Goal: Task Accomplishment & Management: Manage account settings

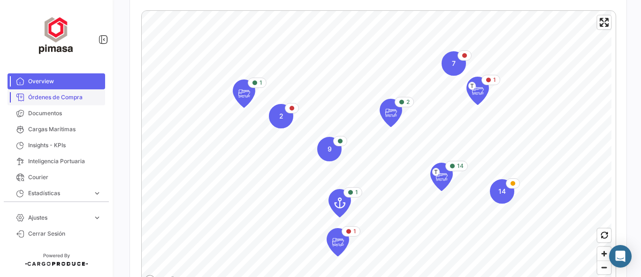
scroll to position [3, 0]
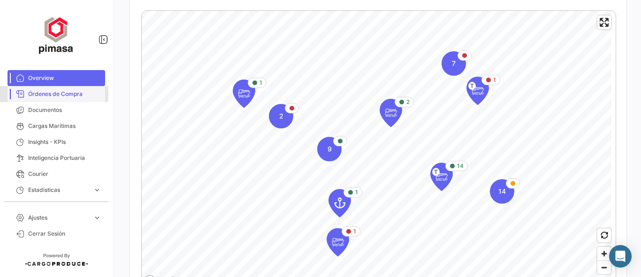
click at [51, 94] on span "Órdenes de Compra" at bounding box center [64, 94] width 73 height 8
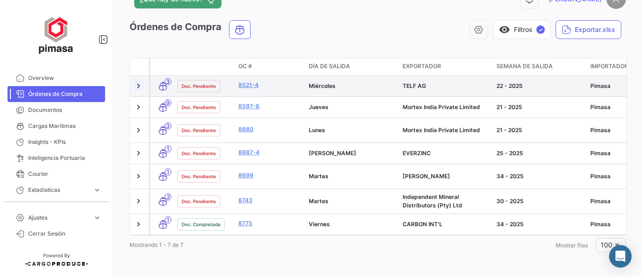
click at [138, 86] on link at bounding box center [138, 85] width 9 height 9
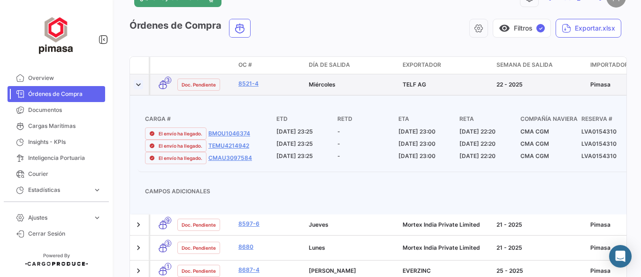
click at [137, 86] on link at bounding box center [138, 84] width 9 height 9
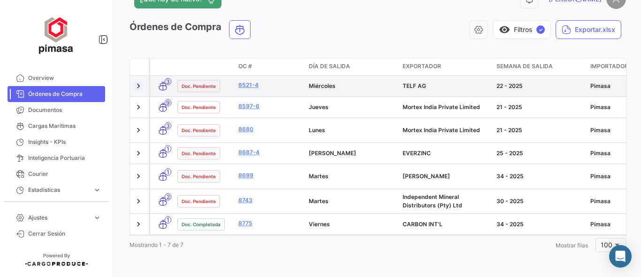
click at [136, 86] on link at bounding box center [138, 85] width 9 height 9
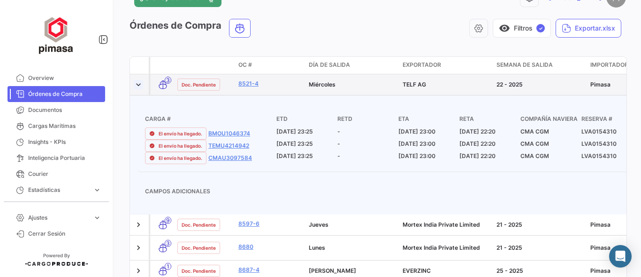
click at [136, 86] on link at bounding box center [138, 84] width 9 height 9
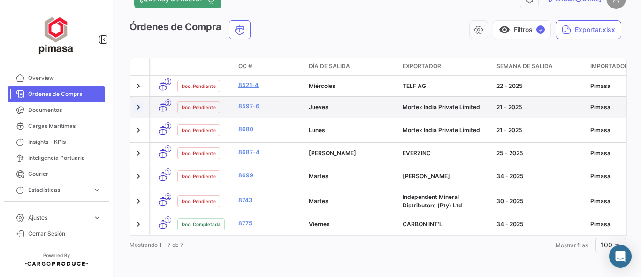
click at [138, 102] on link at bounding box center [138, 106] width 9 height 9
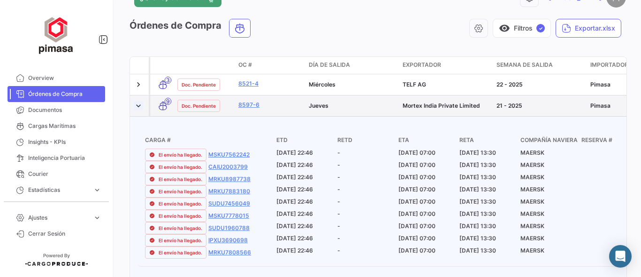
click at [138, 103] on link at bounding box center [138, 105] width 9 height 9
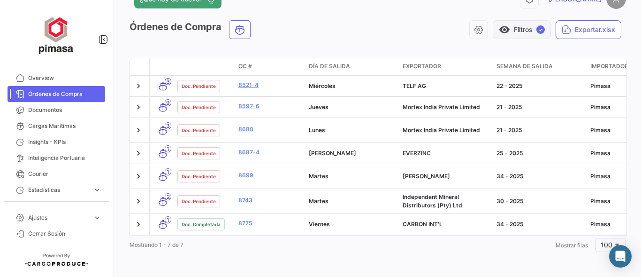
click at [523, 21] on button "visibility Filtros ✓" at bounding box center [522, 29] width 58 height 19
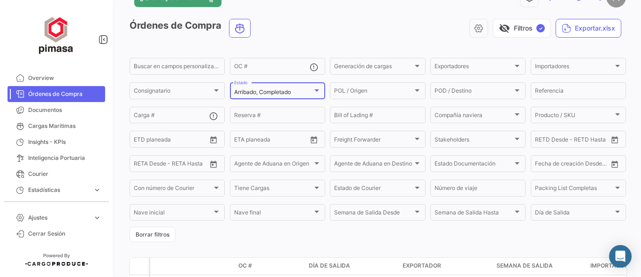
click at [296, 95] on div "Arribado, Completado" at bounding box center [273, 92] width 78 height 7
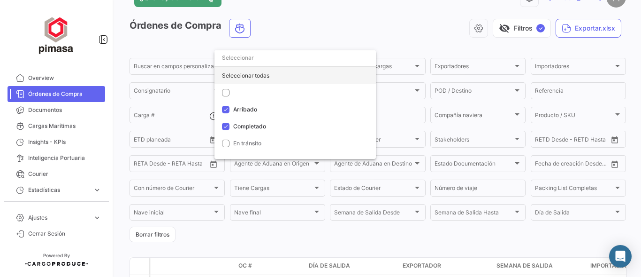
click at [273, 73] on div "Seleccionar todas" at bounding box center [295, 75] width 161 height 17
click at [386, 24] on div at bounding box center [320, 138] width 641 height 277
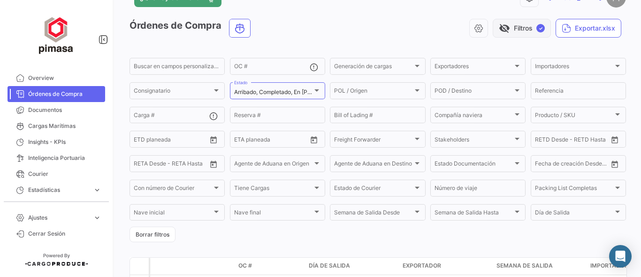
click at [515, 25] on button "visibility_off Filtros ✓" at bounding box center [522, 28] width 58 height 19
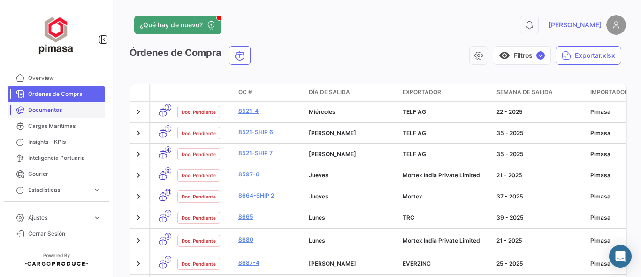
click at [38, 108] on span "Documentos" at bounding box center [64, 110] width 73 height 8
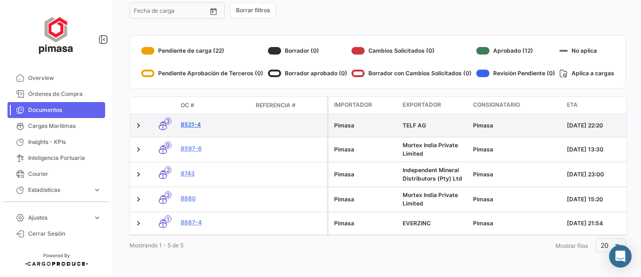
click at [184, 120] on link "8521-4" at bounding box center [215, 124] width 68 height 8
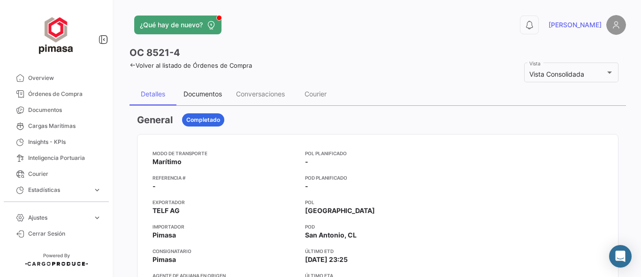
click at [209, 96] on div "Documentos" at bounding box center [203, 94] width 38 height 8
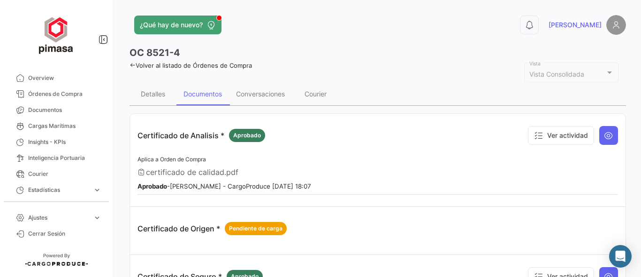
scroll to position [62, 0]
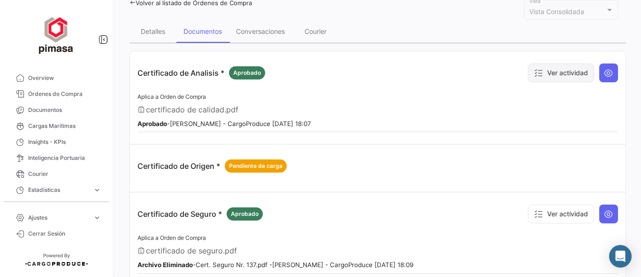
click at [551, 70] on button "Ver actividad" at bounding box center [561, 72] width 66 height 19
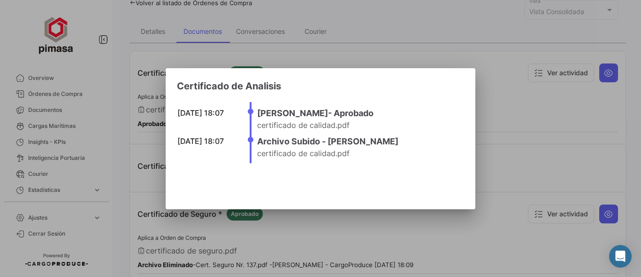
click at [561, 100] on div at bounding box center [320, 138] width 641 height 277
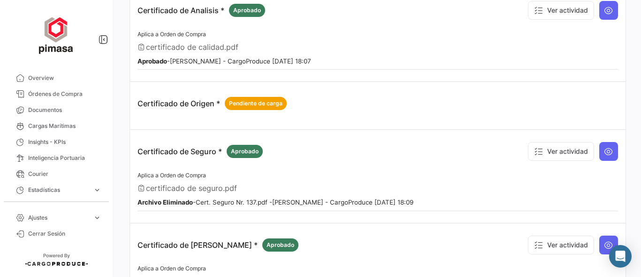
scroll to position [250, 0]
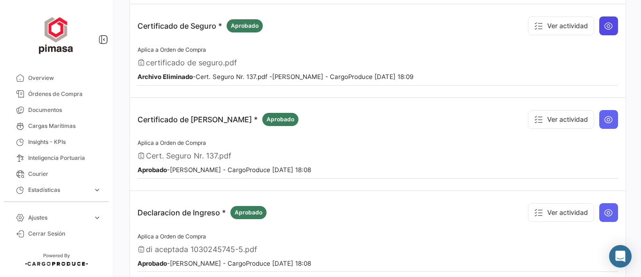
click at [604, 23] on icon at bounding box center [608, 25] width 9 height 9
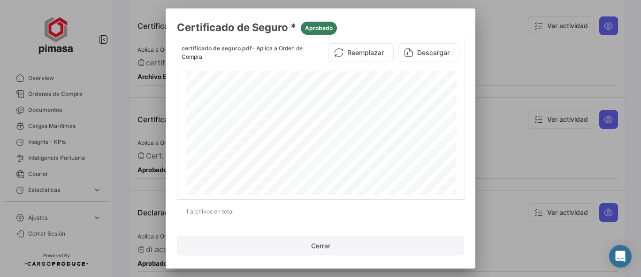
click at [322, 246] on button "Cerrar" at bounding box center [320, 245] width 287 height 19
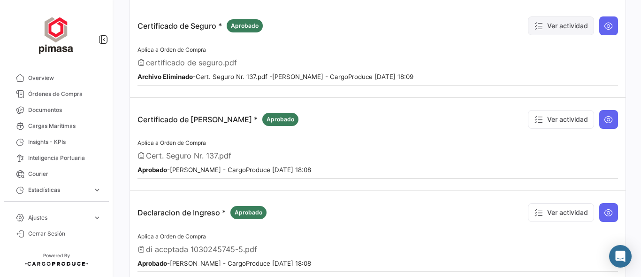
click at [534, 25] on icon at bounding box center [538, 25] width 9 height 9
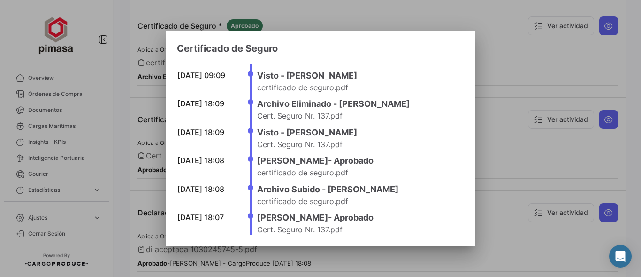
scroll to position [42, 0]
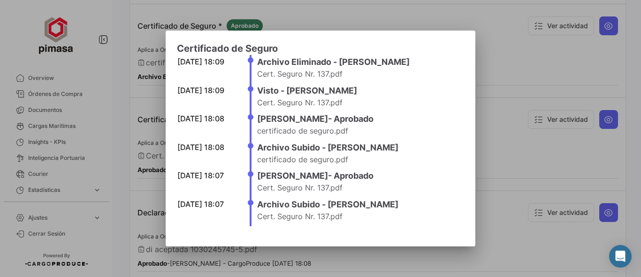
click at [522, 56] on div at bounding box center [320, 138] width 641 height 277
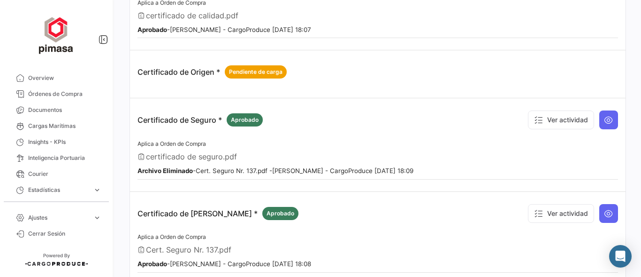
scroll to position [125, 0]
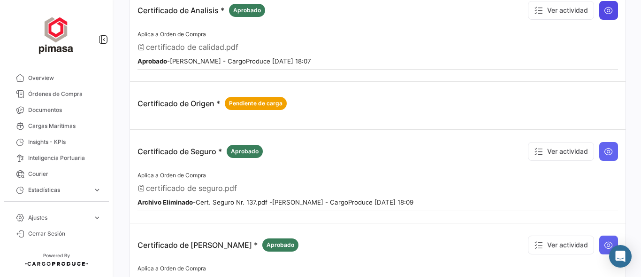
click at [604, 13] on icon at bounding box center [608, 10] width 9 height 9
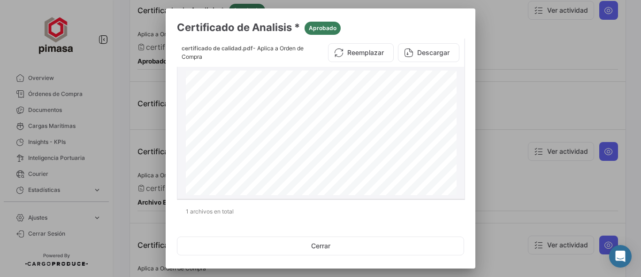
scroll to position [219, 0]
click at [531, 82] on div at bounding box center [320, 138] width 641 height 277
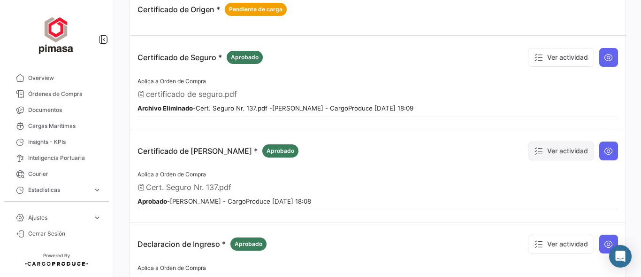
click at [543, 141] on button "Ver actividad" at bounding box center [561, 150] width 66 height 19
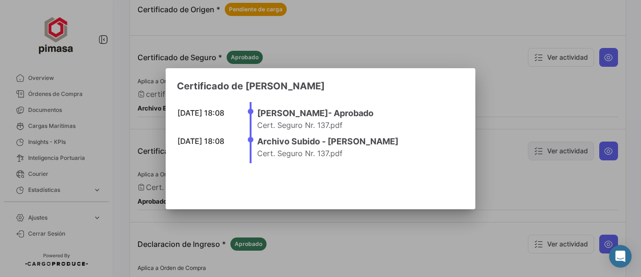
click at [543, 141] on div at bounding box center [320, 138] width 641 height 277
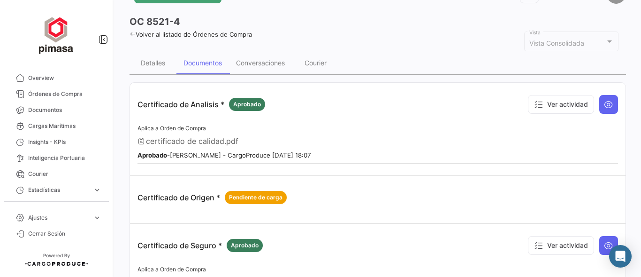
scroll to position [0, 0]
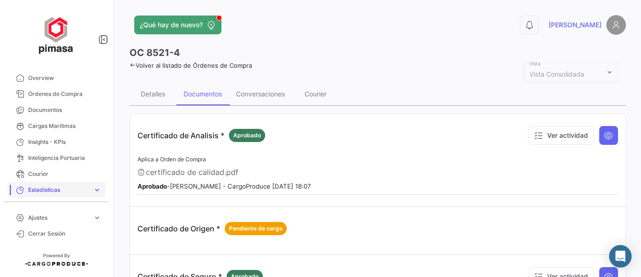
click at [50, 190] on span "Estadísticas" at bounding box center [58, 189] width 61 height 8
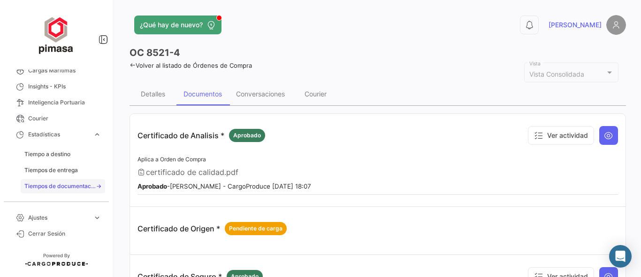
click at [63, 186] on span "Tiempos de documentación" at bounding box center [59, 186] width 71 height 8
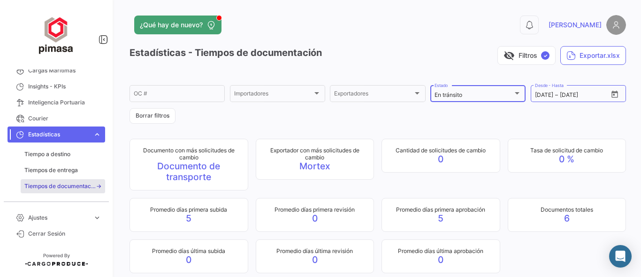
scroll to position [62, 0]
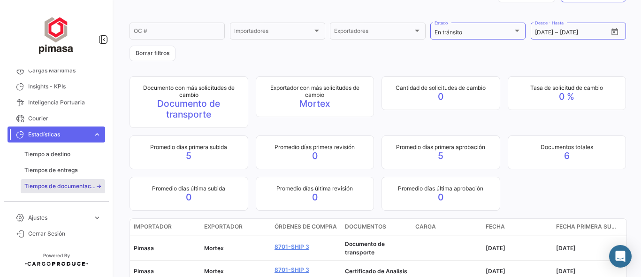
click at [60, 131] on span "Estadísticas" at bounding box center [58, 134] width 61 height 8
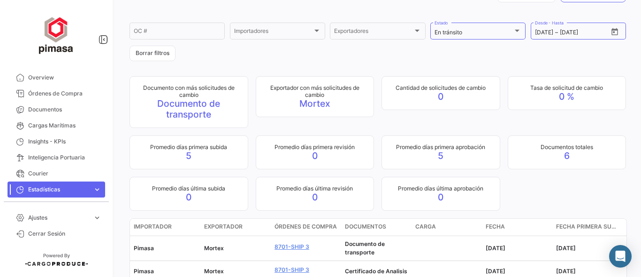
scroll to position [3, 0]
click at [85, 185] on link "Estadísticas expand_more" at bounding box center [57, 190] width 98 height 16
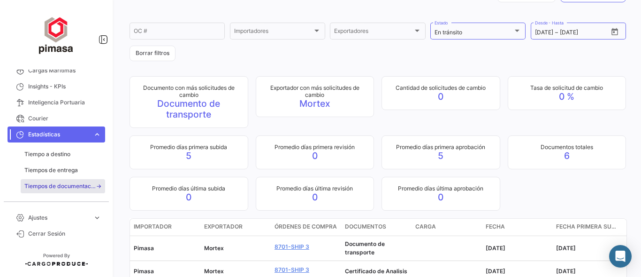
click at [100, 133] on link "Estadísticas expand_more" at bounding box center [57, 134] width 98 height 16
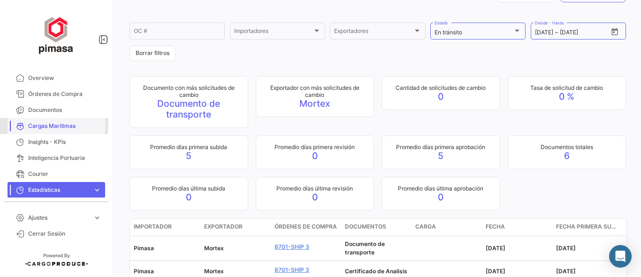
click at [33, 123] on span "Cargas Marítimas" at bounding box center [64, 126] width 73 height 8
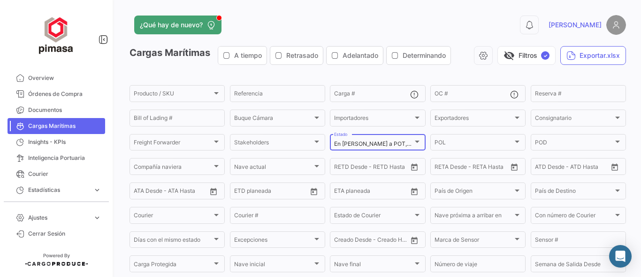
click at [407, 138] on div "En [PERSON_NAME] a POT, En [PERSON_NAME] a POD, [PERSON_NAME] arribada a POD, D…" at bounding box center [377, 141] width 87 height 18
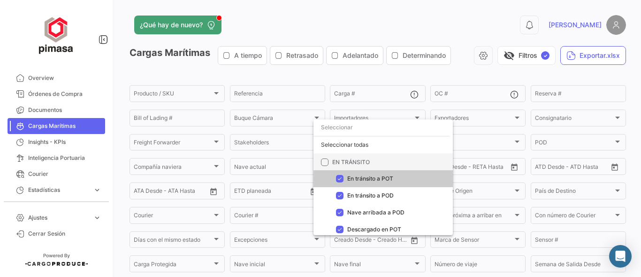
scroll to position [87, 0]
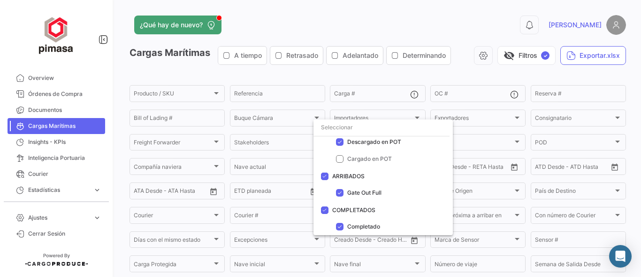
click at [524, 62] on div at bounding box center [320, 138] width 641 height 277
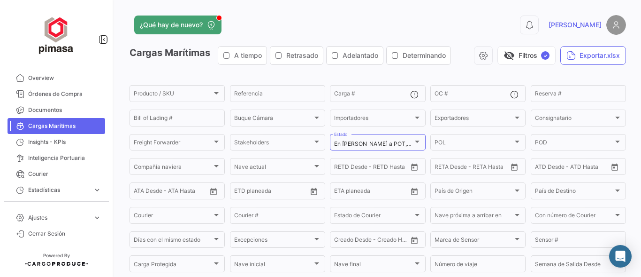
scroll to position [156, 0]
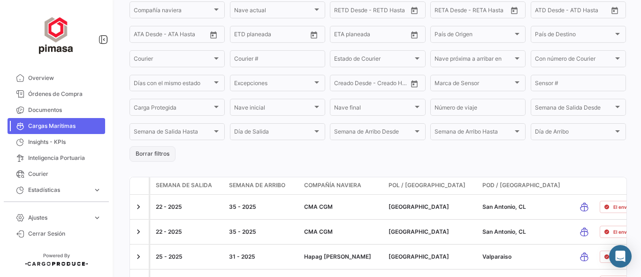
click at [142, 159] on button "Borrar filtros" at bounding box center [153, 153] width 46 height 15
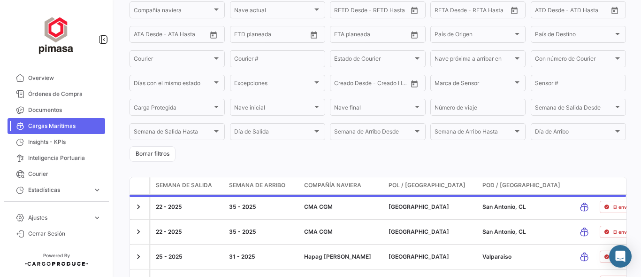
scroll to position [0, 0]
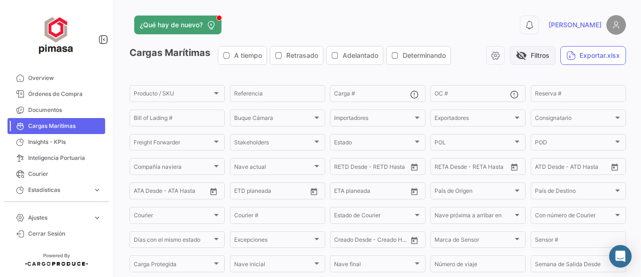
click at [510, 54] on button "visibility_off Filtros" at bounding box center [533, 55] width 46 height 19
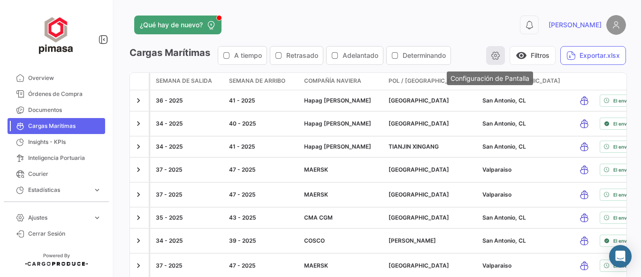
click at [491, 56] on icon "button" at bounding box center [495, 55] width 9 height 9
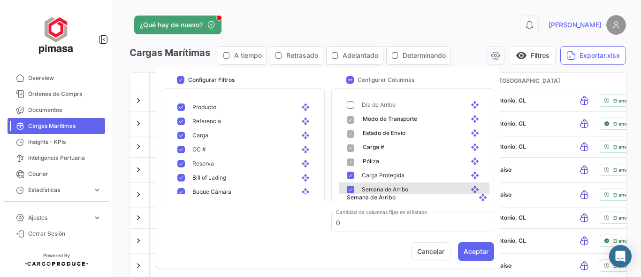
scroll to position [121, 0]
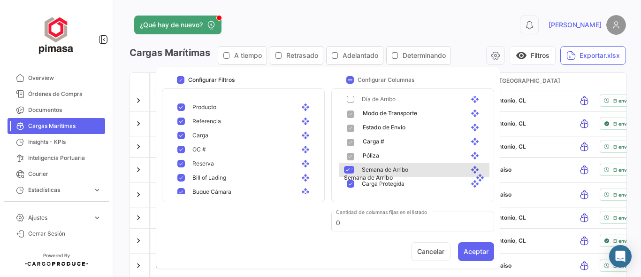
drag, startPoint x: 468, startPoint y: 114, endPoint x: 472, endPoint y: 170, distance: 56.5
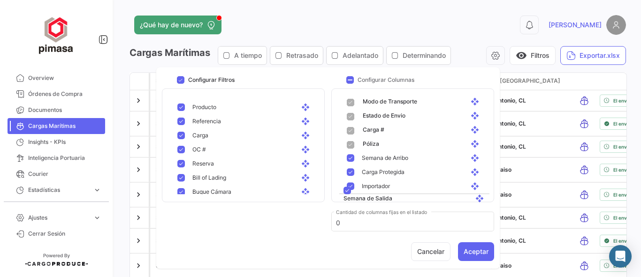
scroll to position [123, 0]
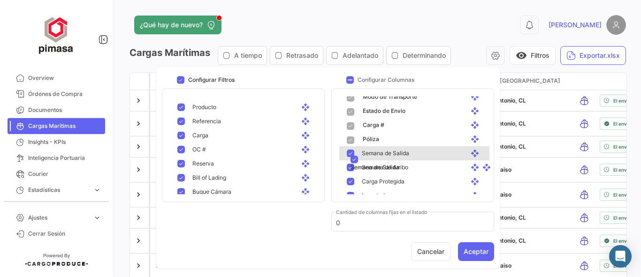
drag, startPoint x: 466, startPoint y: 147, endPoint x: 477, endPoint y: 159, distance: 15.9
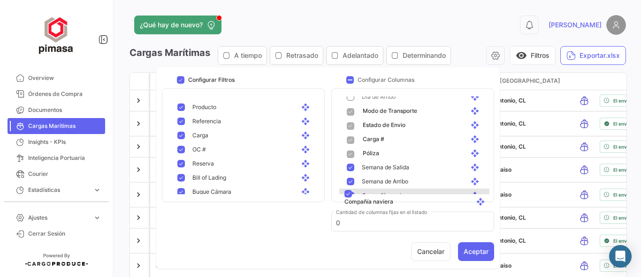
scroll to position [97, 0]
drag, startPoint x: 468, startPoint y: 132, endPoint x: 474, endPoint y: 188, distance: 56.2
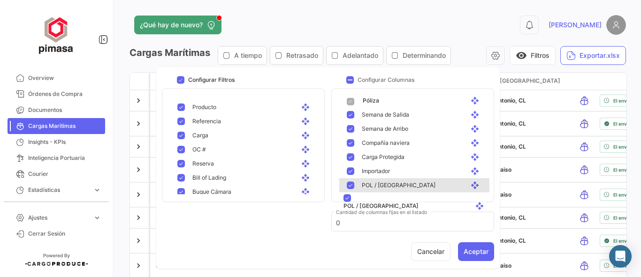
scroll to position [133, 0]
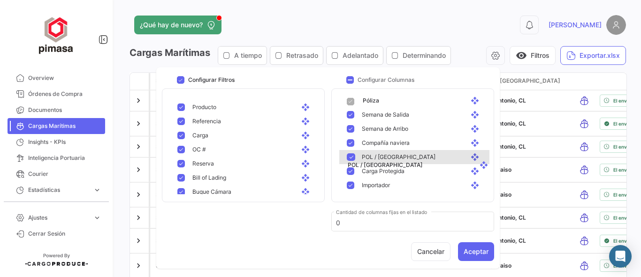
drag, startPoint x: 465, startPoint y: 161, endPoint x: 474, endPoint y: 155, distance: 9.9
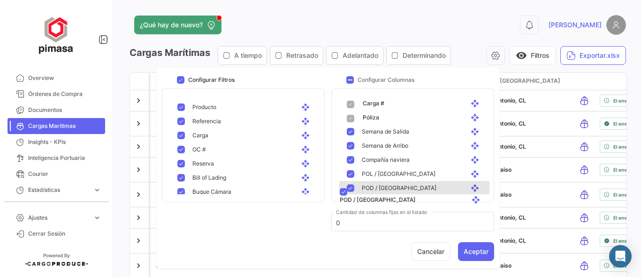
scroll to position [113, 0]
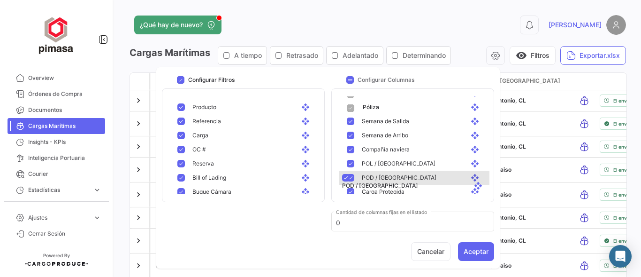
drag, startPoint x: 466, startPoint y: 160, endPoint x: 469, endPoint y: 176, distance: 15.7
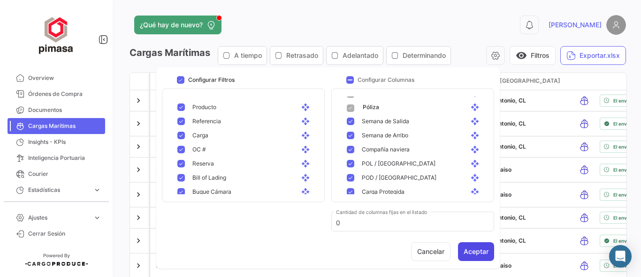
click at [476, 250] on button "Aceptar" at bounding box center [476, 251] width 36 height 19
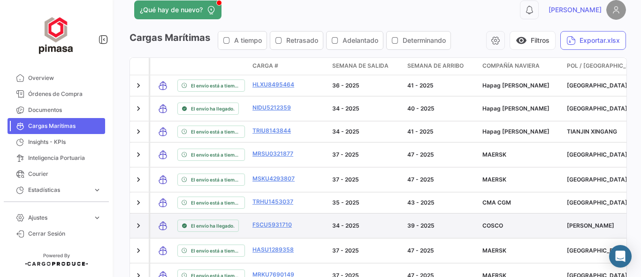
scroll to position [0, 0]
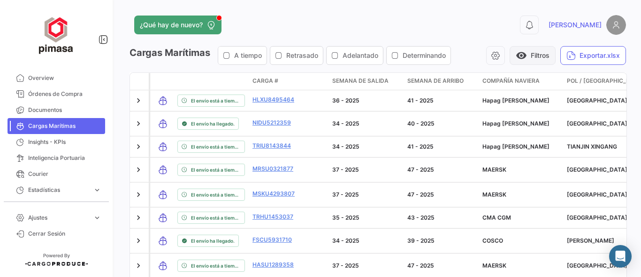
click at [537, 53] on button "visibility Filtros" at bounding box center [533, 55] width 46 height 19
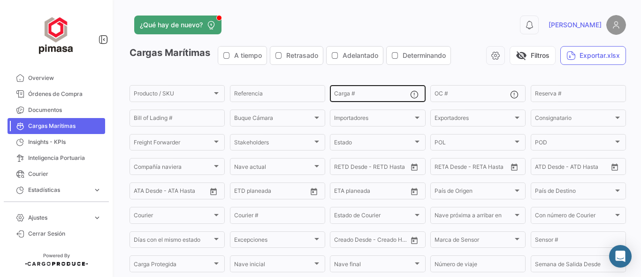
click at [348, 95] on input "Carga #" at bounding box center [372, 95] width 76 height 7
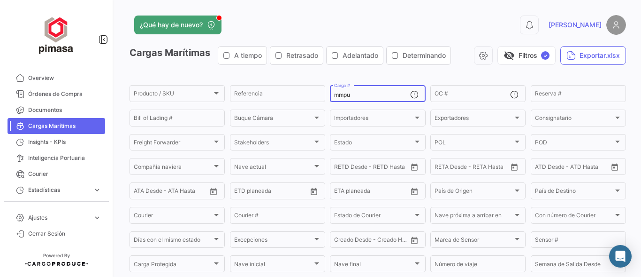
click at [411, 73] on app-list-header "Cargas Marítimas A tiempo Retrasado Adelantado Determinando visibility_off Filt…" at bounding box center [378, 182] width 497 height 272
click at [505, 57] on span "visibility_off" at bounding box center [509, 55] width 11 height 11
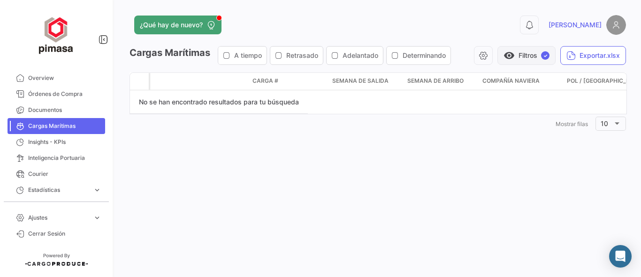
click at [513, 53] on span "visibility" at bounding box center [509, 55] width 11 height 11
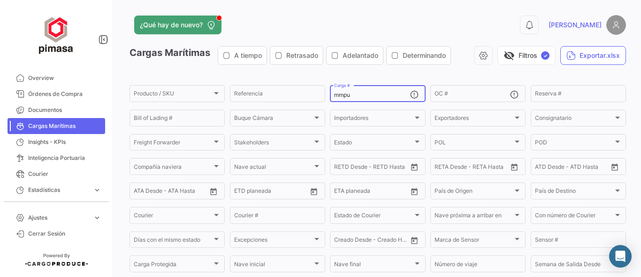
click at [345, 98] on input "mmpu" at bounding box center [372, 95] width 76 height 7
drag, startPoint x: 373, startPoint y: 96, endPoint x: 290, endPoint y: 102, distance: 83.4
click at [0, 0] on div "Producto / SKU Producto / SKU Referencia mmbu Carga # OC # Reserva # Bill of La…" at bounding box center [0, 0] width 0 height 0
type input "mnbu"
click at [517, 60] on button "visibility_off Filtros ✓" at bounding box center [527, 55] width 58 height 19
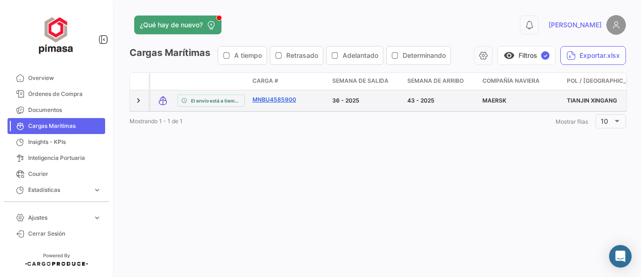
click at [279, 98] on link "MNBU4585900" at bounding box center [277, 99] width 49 height 8
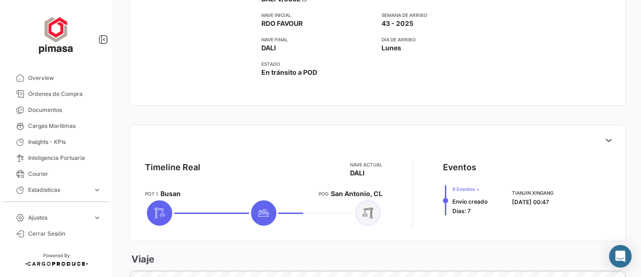
scroll to position [376, 0]
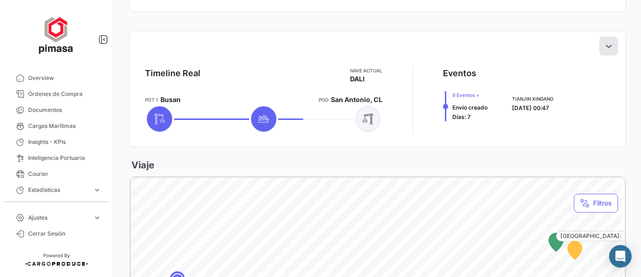
click at [604, 45] on icon at bounding box center [608, 45] width 9 height 9
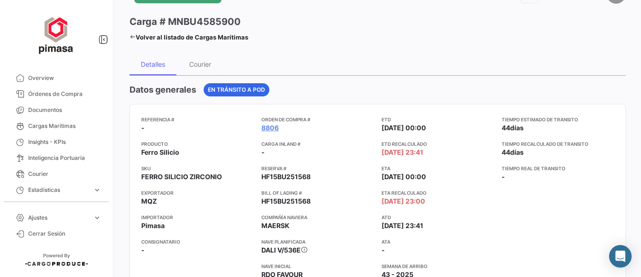
scroll to position [0, 0]
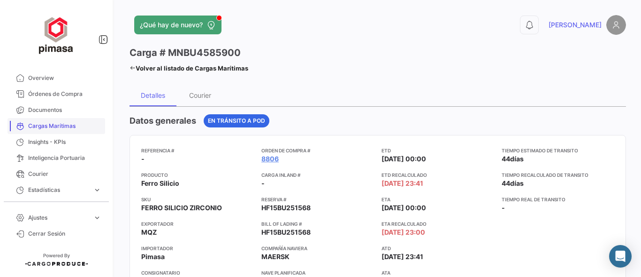
click at [49, 125] on span "Cargas Marítimas" at bounding box center [64, 126] width 73 height 8
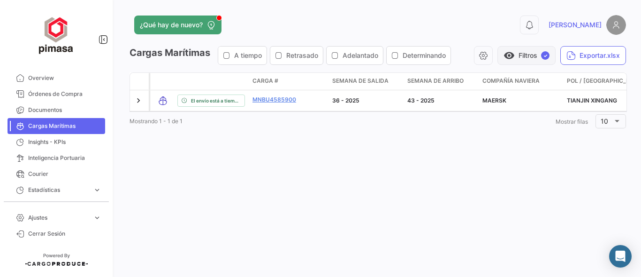
click at [527, 56] on button "visibility Filtros ✓" at bounding box center [527, 55] width 58 height 19
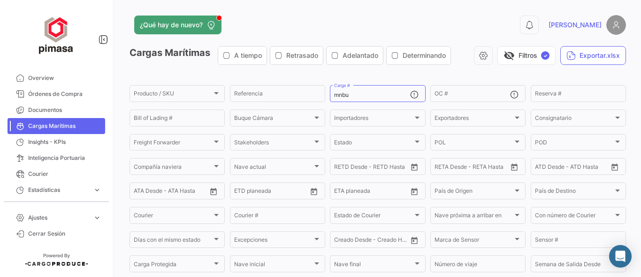
scroll to position [125, 0]
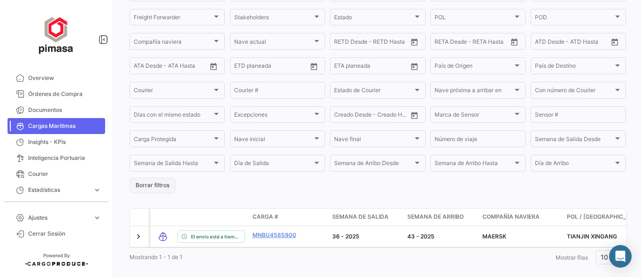
click at [143, 189] on button "Borrar filtros" at bounding box center [153, 184] width 46 height 15
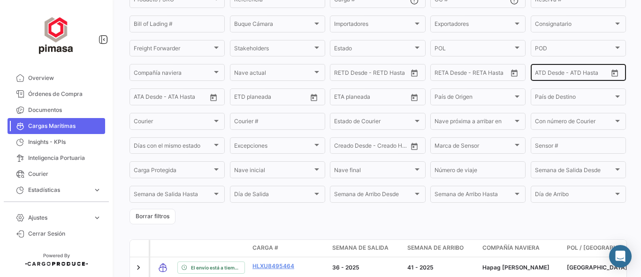
scroll to position [0, 0]
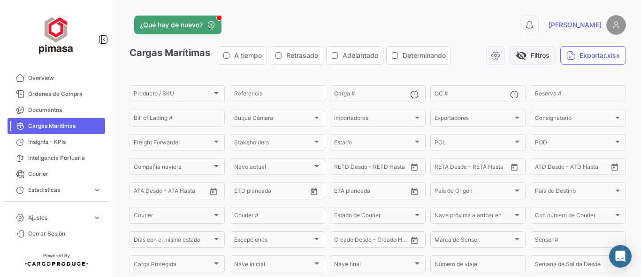
click at [518, 54] on span "visibility_off" at bounding box center [521, 55] width 11 height 11
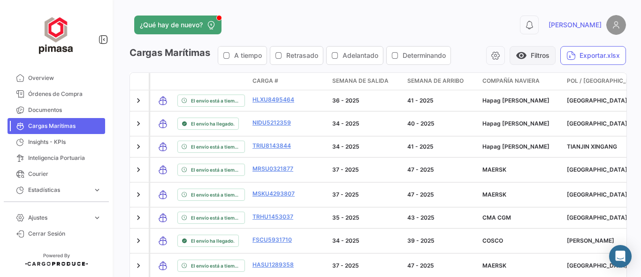
click at [523, 49] on button "visibility Filtros" at bounding box center [533, 55] width 46 height 19
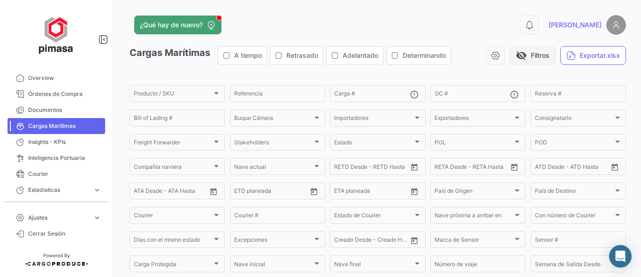
click at [522, 58] on button "visibility_off Filtros" at bounding box center [533, 55] width 46 height 19
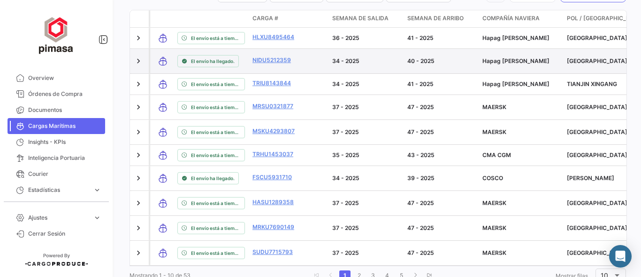
scroll to position [109, 0]
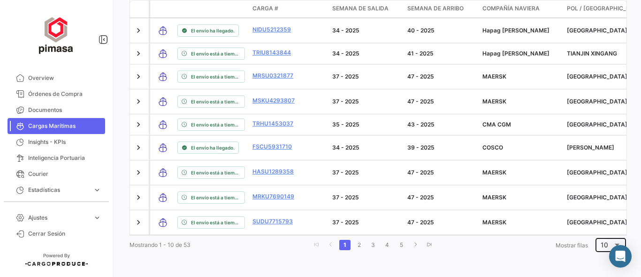
click at [604, 249] on div "10" at bounding box center [611, 243] width 21 height 15
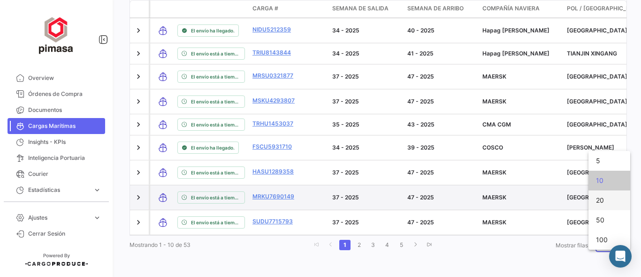
click at [607, 199] on span "20" at bounding box center [609, 200] width 27 height 20
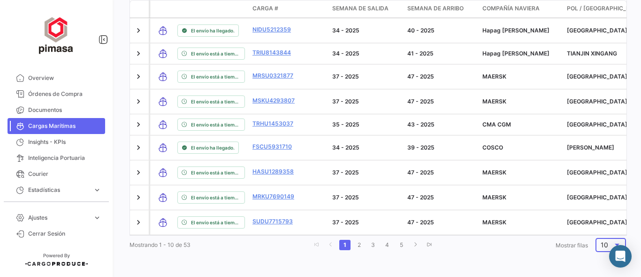
scroll to position [0, 0]
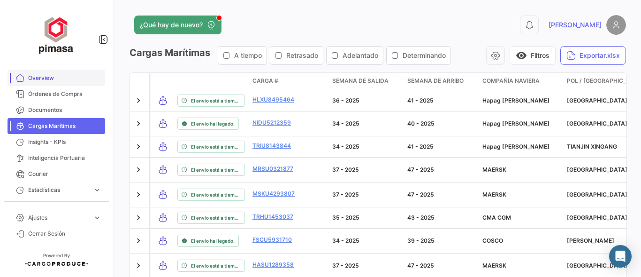
click at [50, 77] on span "Overview" at bounding box center [64, 78] width 73 height 8
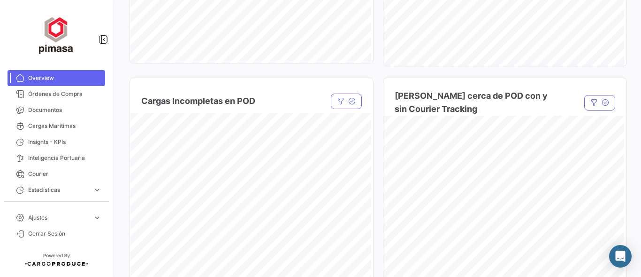
scroll to position [751, 0]
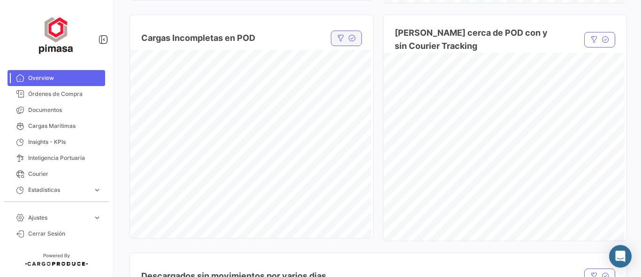
click at [352, 37] on icon "button" at bounding box center [352, 38] width 8 height 8
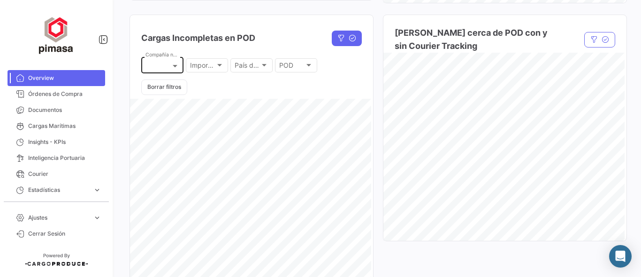
click at [158, 62] on mat-select at bounding box center [163, 66] width 34 height 10
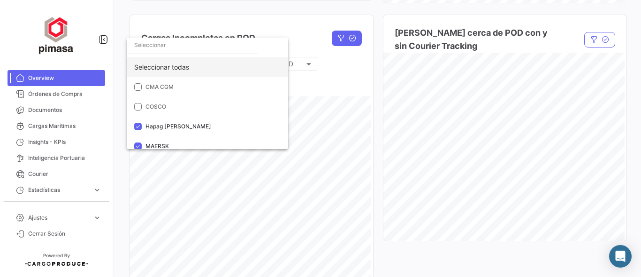
click at [173, 66] on div "Seleccionar todas" at bounding box center [207, 67] width 161 height 20
click at [323, 97] on div at bounding box center [320, 138] width 641 height 277
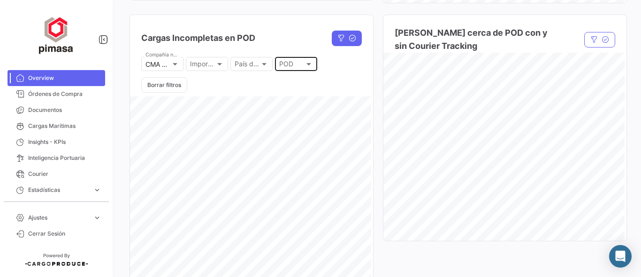
click at [308, 68] on div at bounding box center [309, 64] width 8 height 8
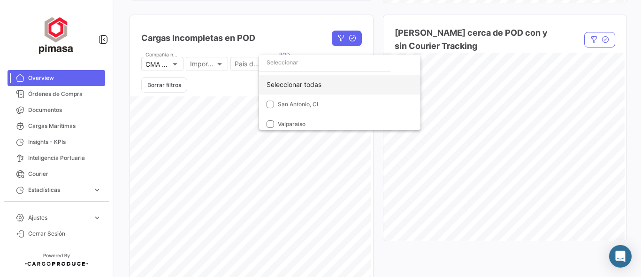
click at [294, 83] on div "Seleccionar todas" at bounding box center [339, 85] width 161 height 20
click at [305, 146] on div at bounding box center [320, 138] width 641 height 277
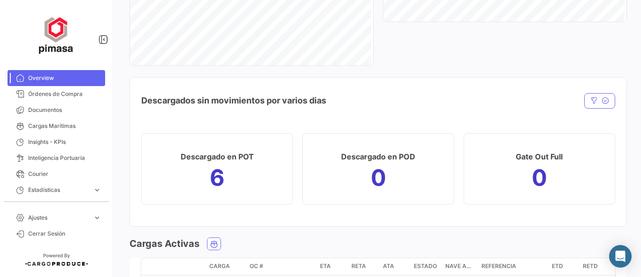
scroll to position [1001, 0]
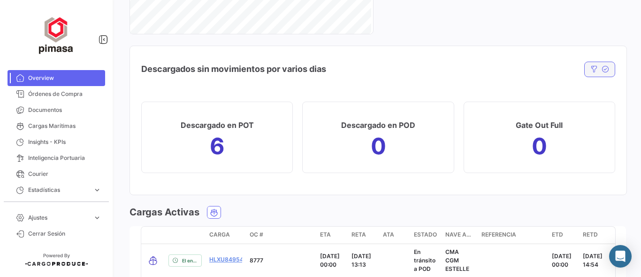
click at [591, 65] on icon "button" at bounding box center [595, 69] width 8 height 8
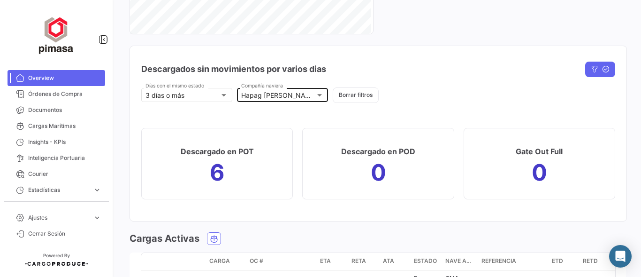
click at [303, 95] on mat-select-trigger "Hapag [PERSON_NAME], MAERSK, MSC" at bounding box center [303, 95] width 124 height 8
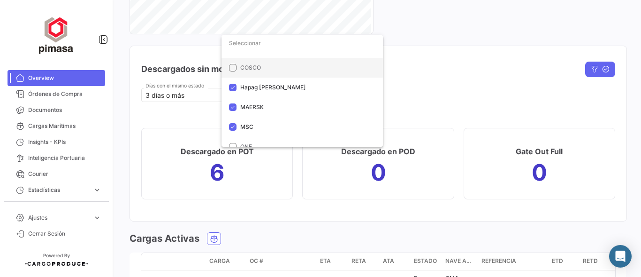
scroll to position [0, 0]
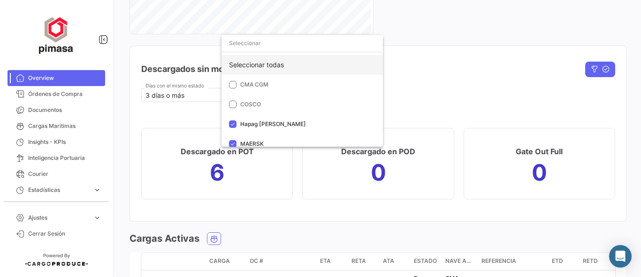
click at [270, 62] on div "Seleccionar todas" at bounding box center [302, 65] width 161 height 20
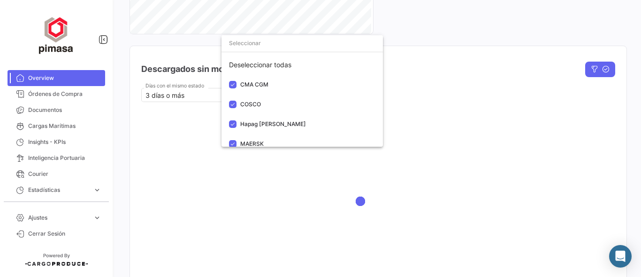
click at [448, 78] on div at bounding box center [320, 138] width 641 height 277
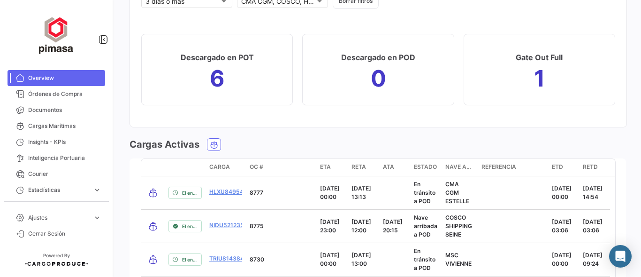
scroll to position [1033, 0]
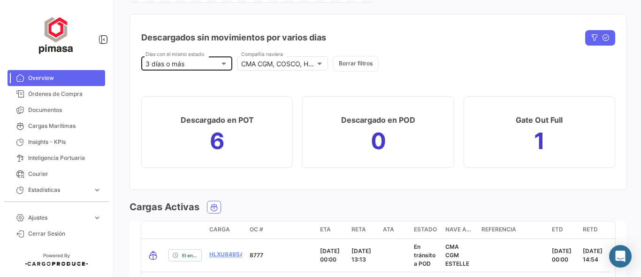
click at [195, 66] on div "3 días o más" at bounding box center [183, 64] width 74 height 8
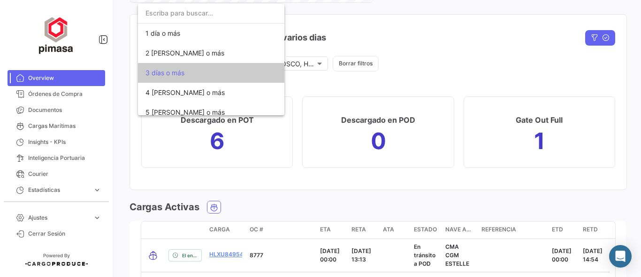
scroll to position [37, 0]
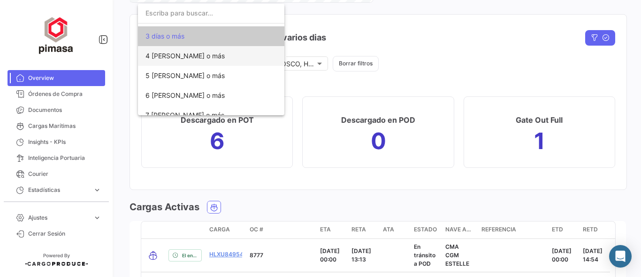
click at [176, 55] on span "4 [PERSON_NAME] o más" at bounding box center [185, 56] width 79 height 8
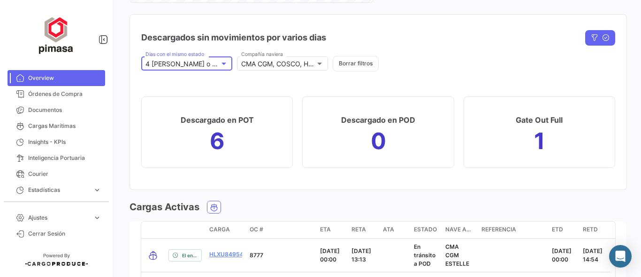
click at [215, 62] on div "4 [PERSON_NAME] o más" at bounding box center [183, 64] width 74 height 8
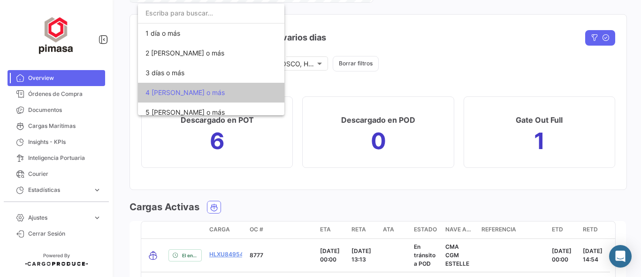
scroll to position [55, 0]
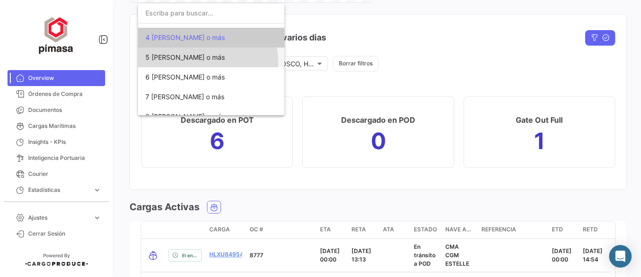
click at [186, 63] on span "5 [PERSON_NAME] o más" at bounding box center [211, 57] width 131 height 20
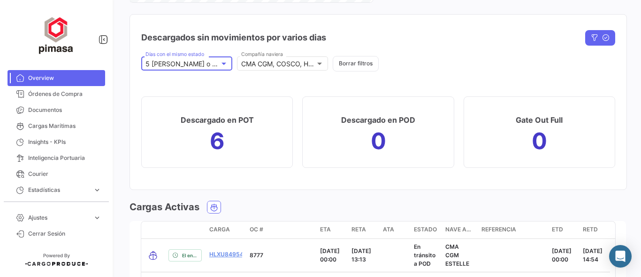
click at [214, 66] on div "5 [PERSON_NAME] o más" at bounding box center [183, 64] width 74 height 8
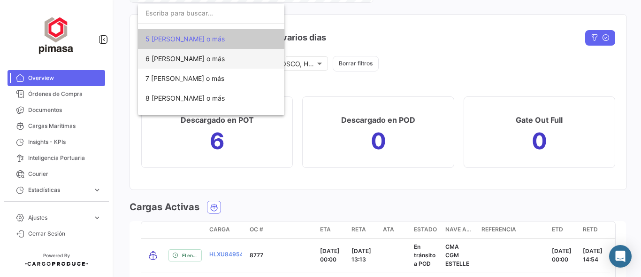
scroll to position [42, 0]
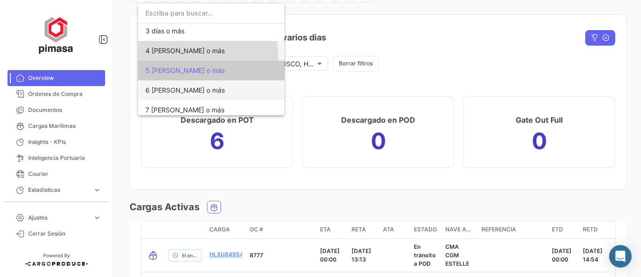
click at [186, 56] on span "4 [PERSON_NAME] o más" at bounding box center [211, 51] width 131 height 20
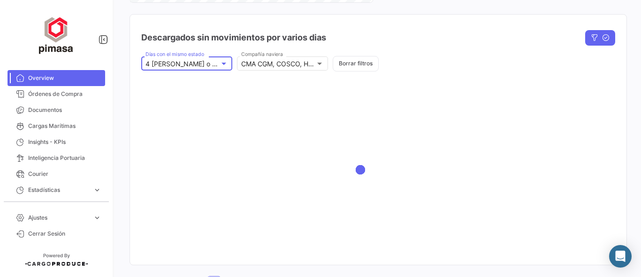
click at [500, 89] on div at bounding box center [378, 170] width 497 height 188
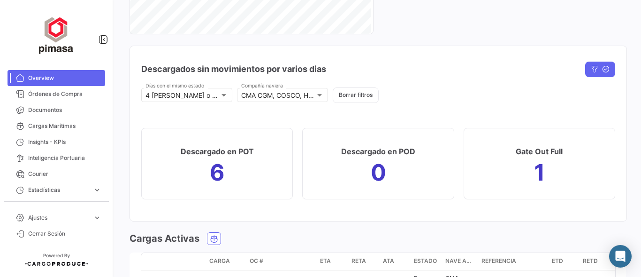
scroll to position [1064, 0]
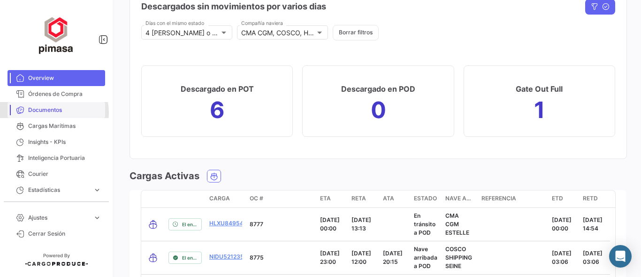
click at [50, 112] on span "Documentos" at bounding box center [64, 110] width 73 height 8
click at [52, 126] on span "Cargas Marítimas" at bounding box center [64, 126] width 73 height 8
click at [52, 140] on span "Insights - KPIs" at bounding box center [64, 142] width 73 height 8
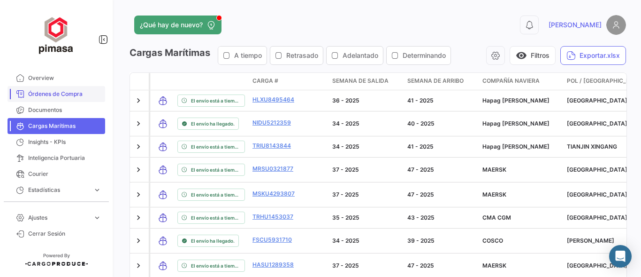
click at [57, 90] on span "Órdenes de Compra" at bounding box center [64, 94] width 73 height 8
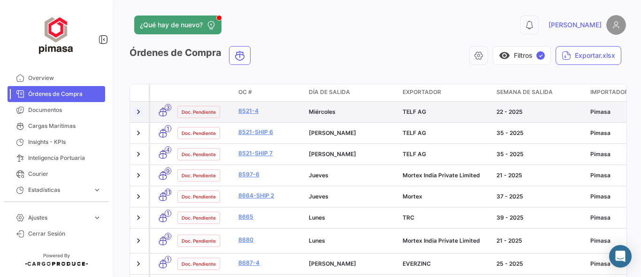
click at [141, 114] on link at bounding box center [138, 111] width 9 height 9
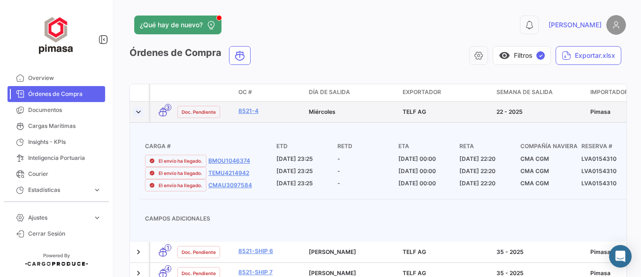
click at [139, 114] on link at bounding box center [138, 111] width 9 height 9
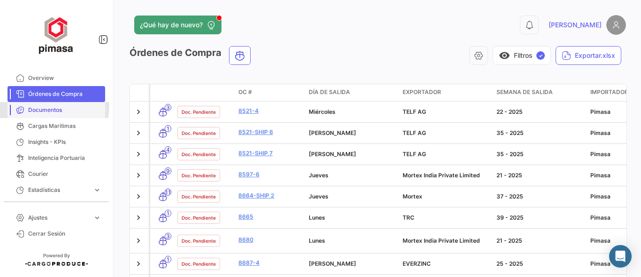
click at [42, 105] on link "Documentos" at bounding box center [57, 110] width 98 height 16
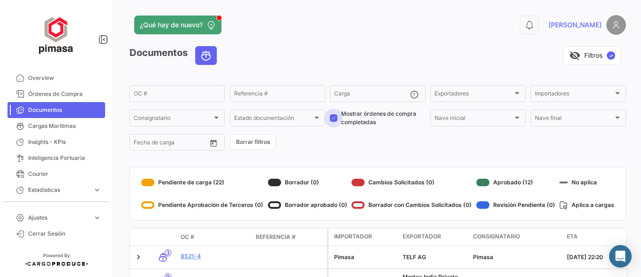
click at [330, 115] on span at bounding box center [334, 118] width 8 height 8
click at [333, 122] on input "Mostrar órdenes de compra completadas" at bounding box center [333, 122] width 0 height 0
checkbox input "false"
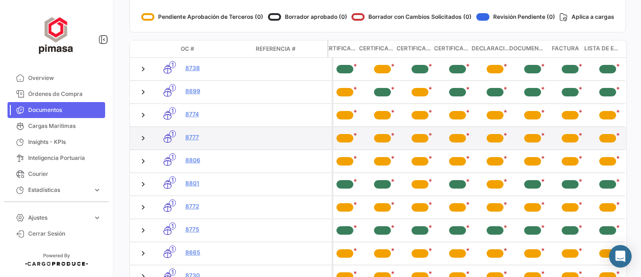
scroll to position [219, 0]
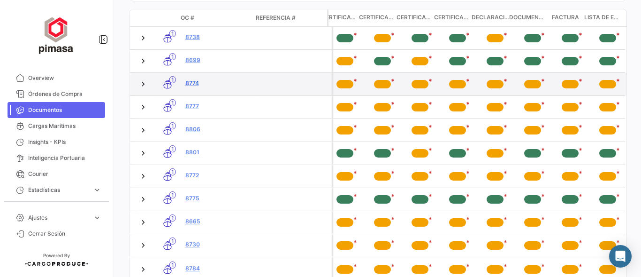
click at [185, 84] on link "8774" at bounding box center [219, 83] width 68 height 8
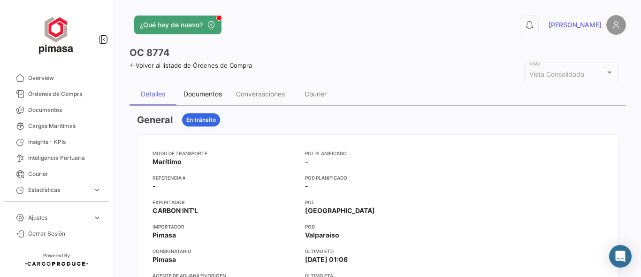
click at [192, 91] on div "Documentos" at bounding box center [203, 94] width 38 height 8
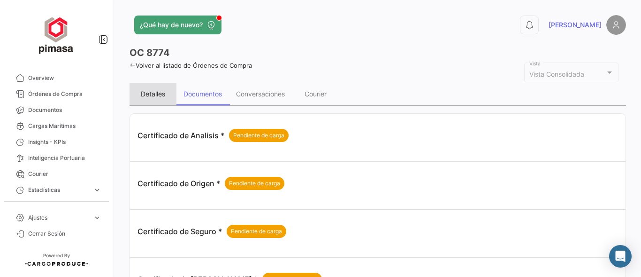
click at [150, 94] on div "Detalles" at bounding box center [153, 94] width 24 height 8
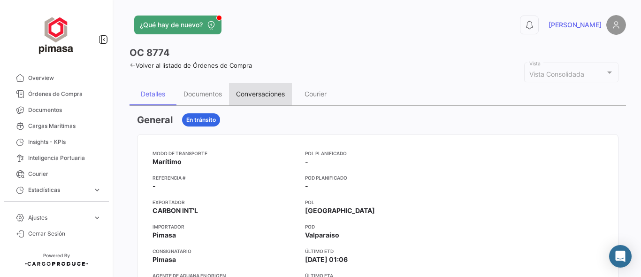
click at [277, 92] on div "Conversaciones" at bounding box center [260, 94] width 49 height 8
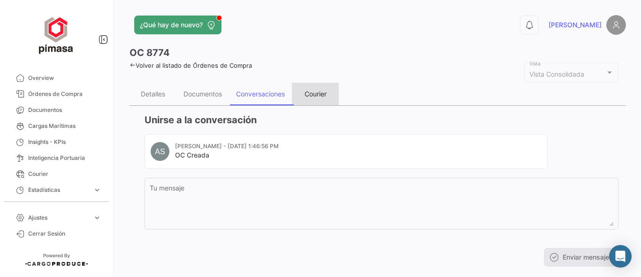
click at [321, 94] on div "Courier" at bounding box center [316, 94] width 22 height 8
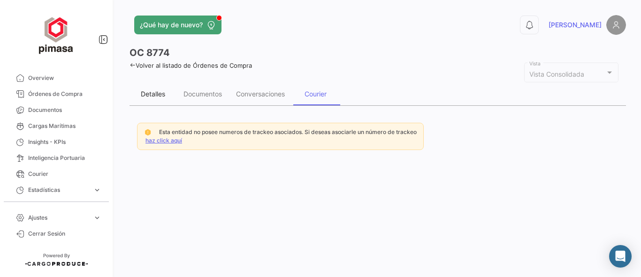
click at [159, 97] on div "Detalles" at bounding box center [153, 94] width 24 height 8
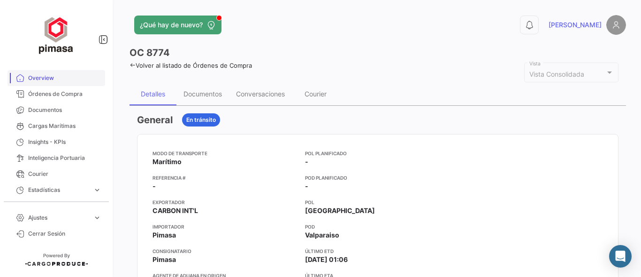
click at [52, 77] on span "Overview" at bounding box center [64, 78] width 73 height 8
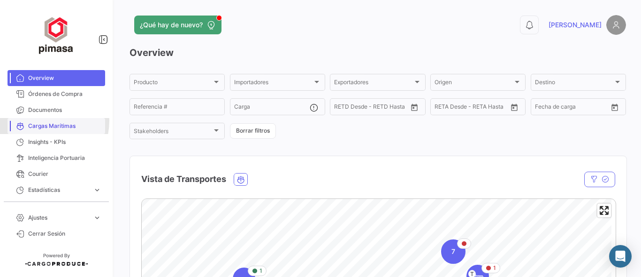
click at [44, 121] on link "Cargas Marítimas" at bounding box center [57, 126] width 98 height 16
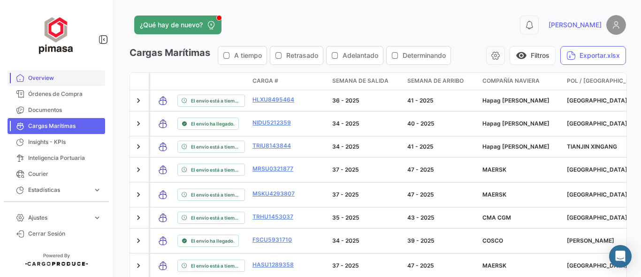
click at [33, 78] on span "Overview" at bounding box center [64, 78] width 73 height 8
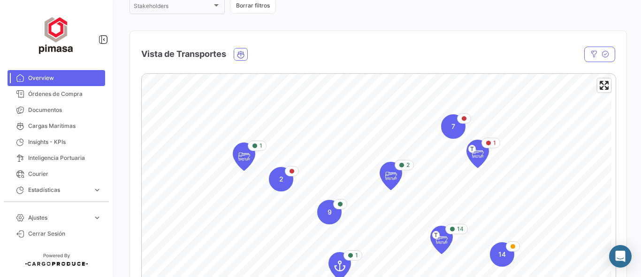
scroll to position [31, 0]
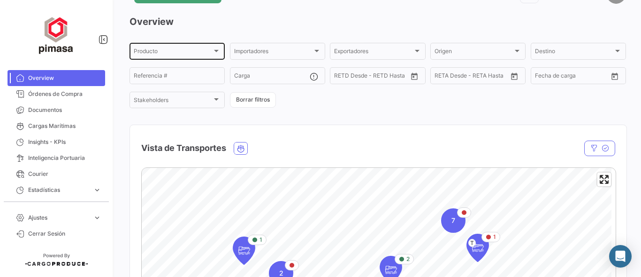
click at [190, 51] on div "Producto" at bounding box center [173, 52] width 78 height 7
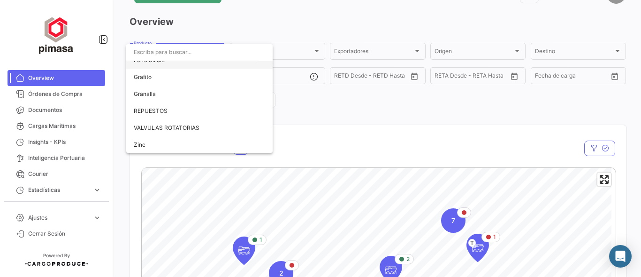
scroll to position [94, 0]
click at [367, 116] on div at bounding box center [320, 138] width 641 height 277
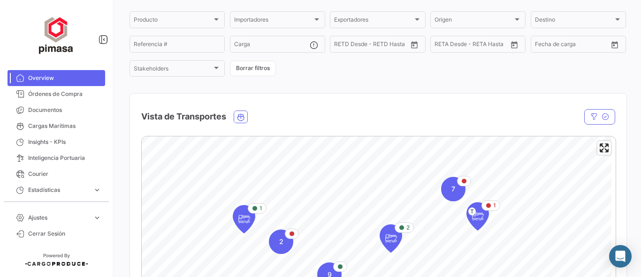
scroll to position [156, 0]
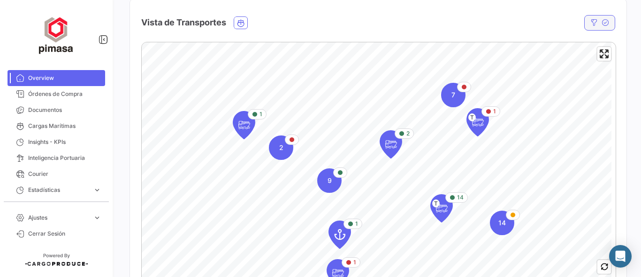
click at [596, 21] on button "button" at bounding box center [599, 22] width 31 height 15
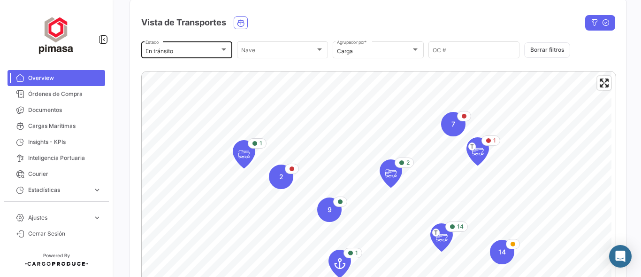
click at [216, 53] on div "En tránsito" at bounding box center [183, 51] width 74 height 7
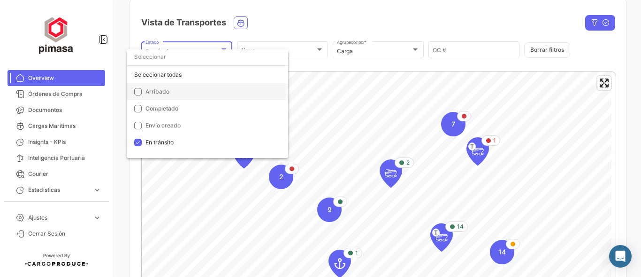
click at [136, 91] on mat-pseudo-checkbox at bounding box center [138, 92] width 8 height 8
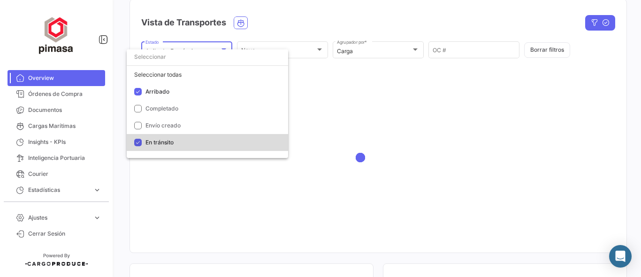
click at [137, 143] on mat-pseudo-checkbox at bounding box center [138, 142] width 8 height 8
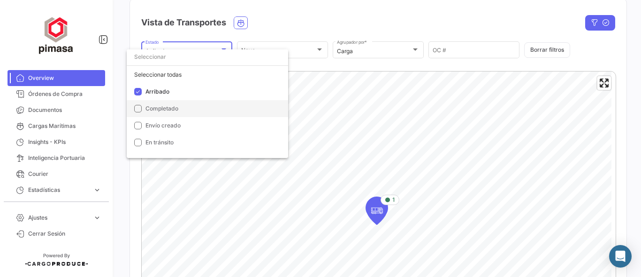
click at [138, 109] on mat-pseudo-checkbox at bounding box center [138, 109] width 8 height 8
click at [165, 92] on span "Arribado" at bounding box center [158, 91] width 24 height 7
click at [161, 110] on span "Completado" at bounding box center [162, 108] width 33 height 7
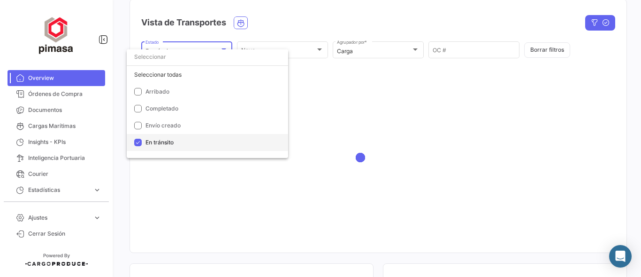
click at [147, 145] on span "En tránsito" at bounding box center [160, 141] width 28 height 7
click at [602, 23] on div at bounding box center [320, 138] width 641 height 277
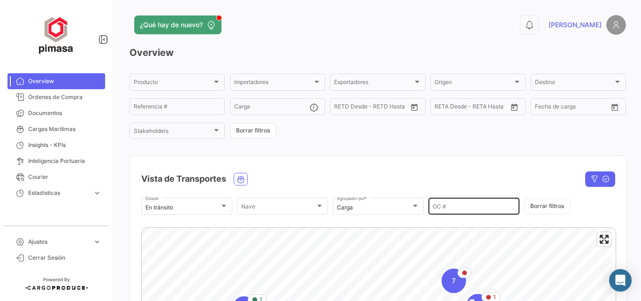
scroll to position [94, 0]
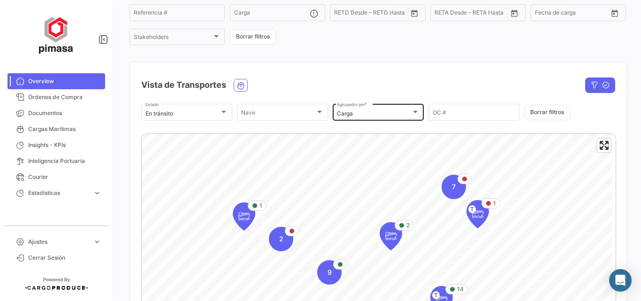
click at [415, 116] on div "Carga" at bounding box center [378, 113] width 83 height 7
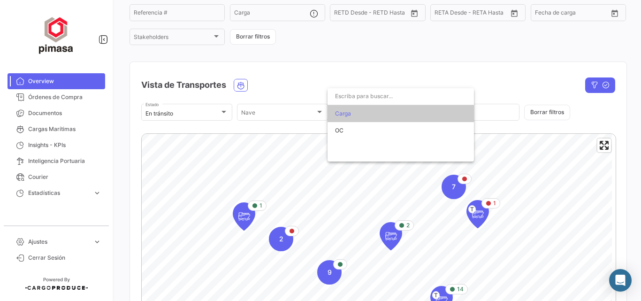
click at [484, 69] on div at bounding box center [320, 150] width 641 height 301
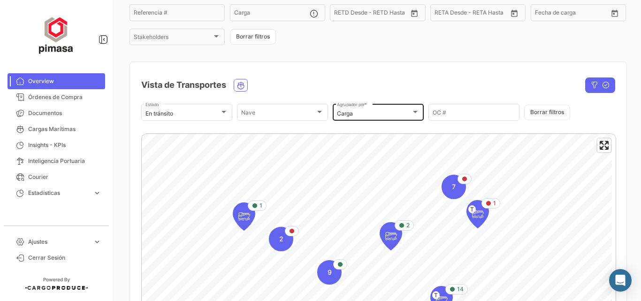
click at [402, 111] on div "Carga" at bounding box center [374, 113] width 74 height 7
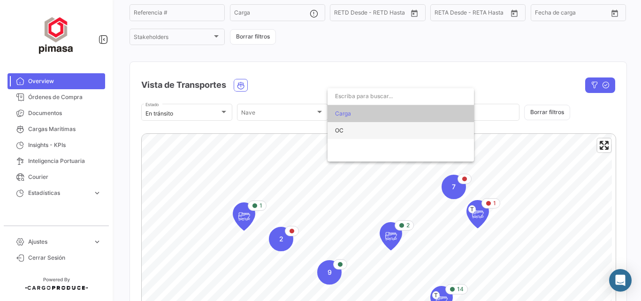
click at [374, 131] on span "OC" at bounding box center [400, 130] width 131 height 17
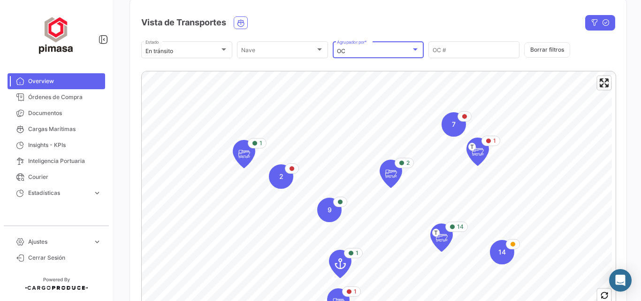
scroll to position [188, 0]
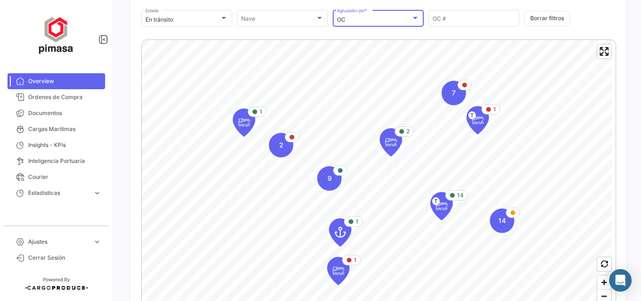
click at [413, 18] on div at bounding box center [415, 18] width 5 height 2
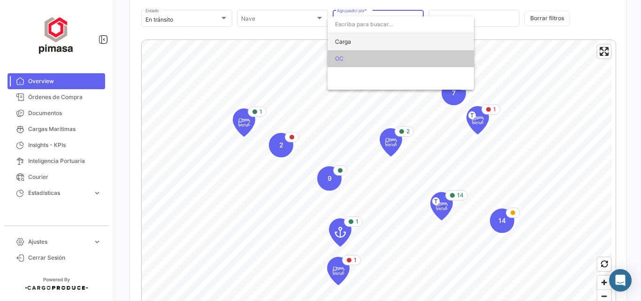
click at [370, 42] on span "Carga" at bounding box center [400, 41] width 131 height 17
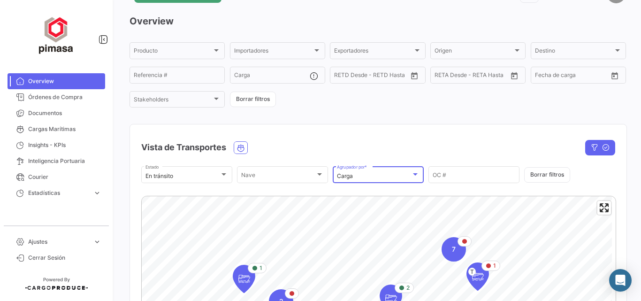
scroll to position [0, 0]
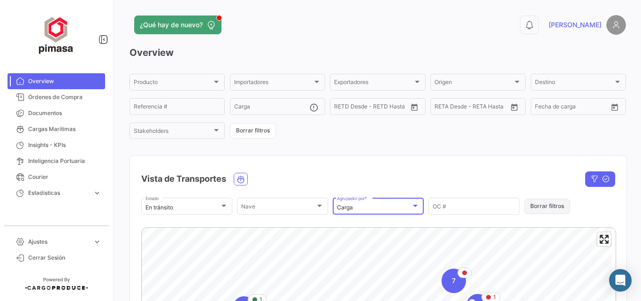
click at [555, 207] on button "Borrar filtros" at bounding box center [547, 206] width 46 height 15
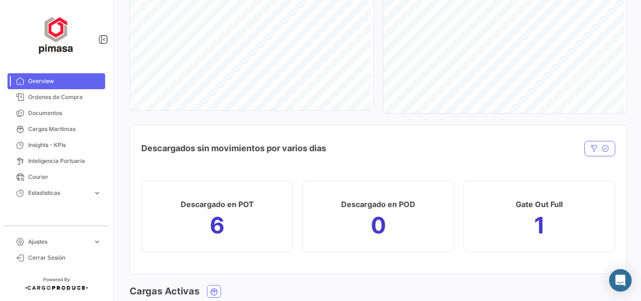
scroll to position [939, 0]
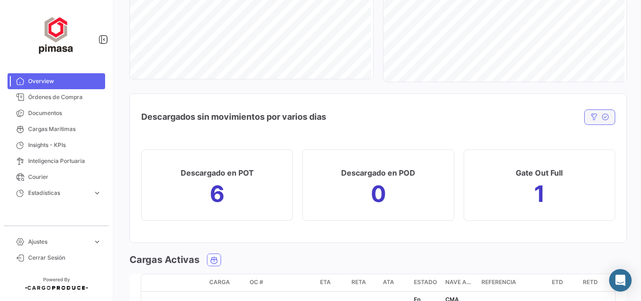
click at [592, 118] on icon "button" at bounding box center [595, 117] width 8 height 8
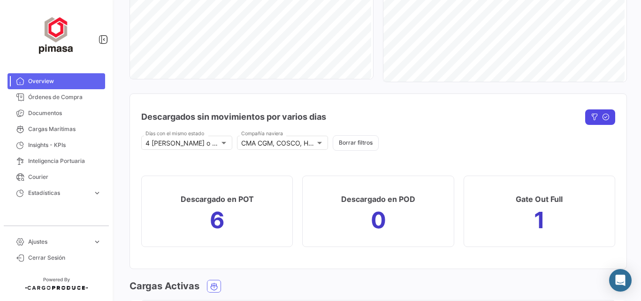
click at [594, 122] on button "button" at bounding box center [600, 116] width 30 height 15
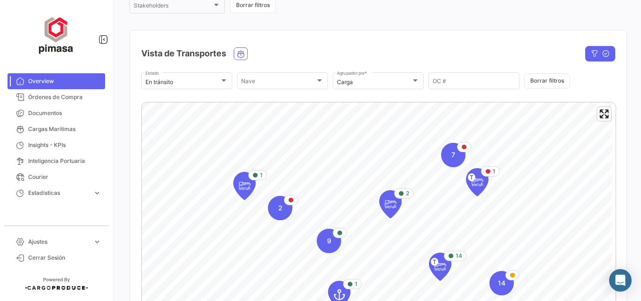
scroll to position [0, 0]
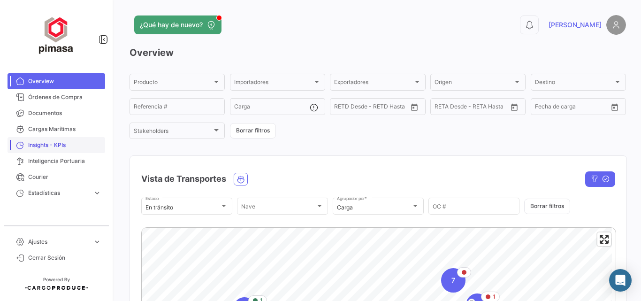
click at [51, 144] on span "Insights - KPIs" at bounding box center [64, 145] width 73 height 8
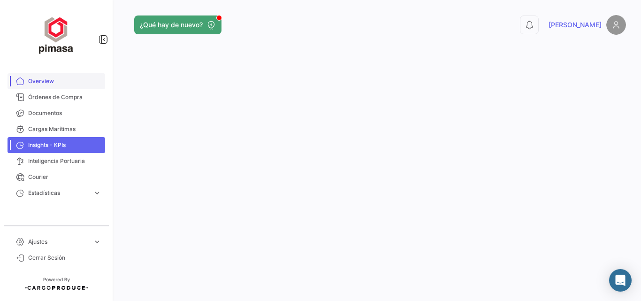
click at [33, 74] on link "Overview" at bounding box center [57, 81] width 98 height 16
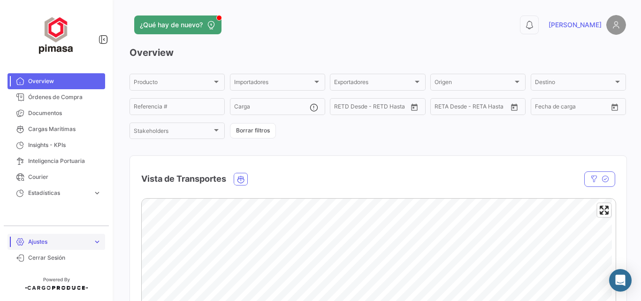
click at [53, 241] on span "Ajustes" at bounding box center [58, 242] width 61 height 8
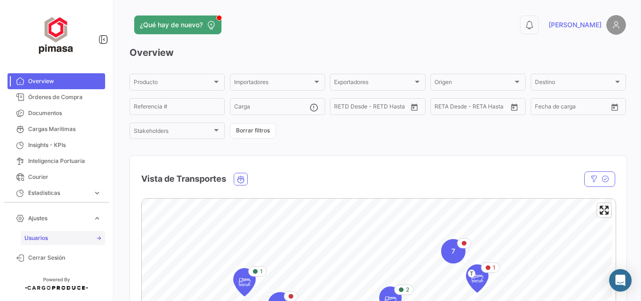
click at [57, 239] on link "Usuarios" at bounding box center [63, 238] width 85 height 14
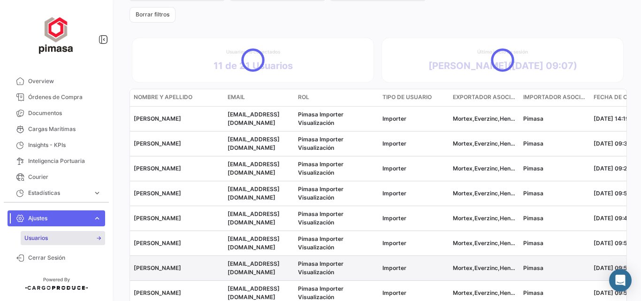
scroll to position [219, 0]
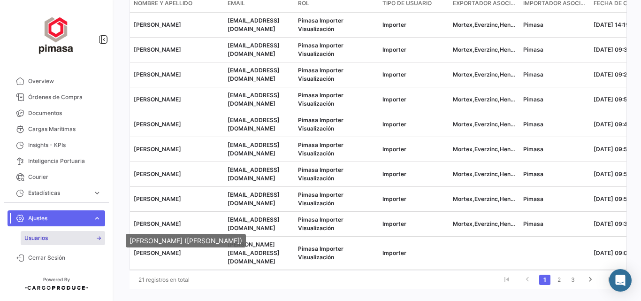
click at [157, 246] on div "[PERSON_NAME] ([PERSON_NAME])" at bounding box center [186, 241] width 120 height 14
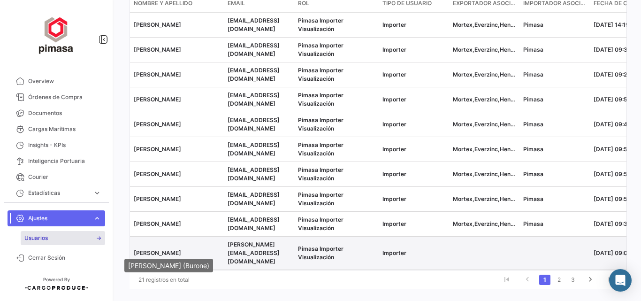
click at [179, 252] on span "[PERSON_NAME]" at bounding box center [157, 252] width 47 height 7
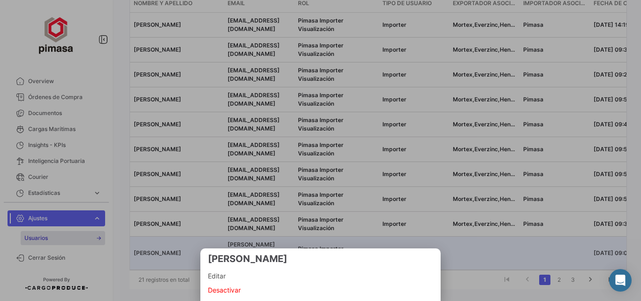
click at [227, 272] on span "Editar" at bounding box center [320, 275] width 225 height 11
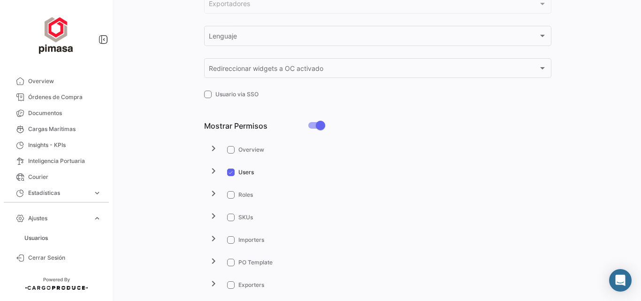
checkbox input "true"
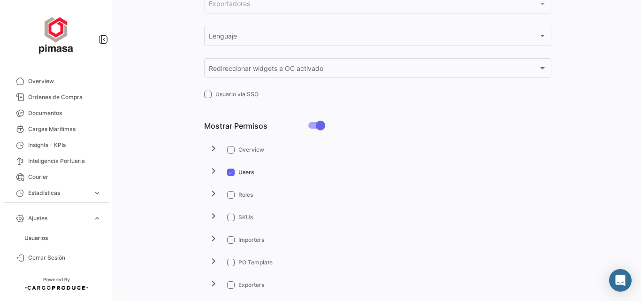
checkbox input "true"
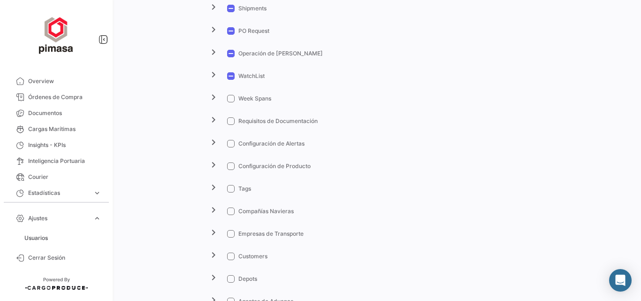
scroll to position [657, 0]
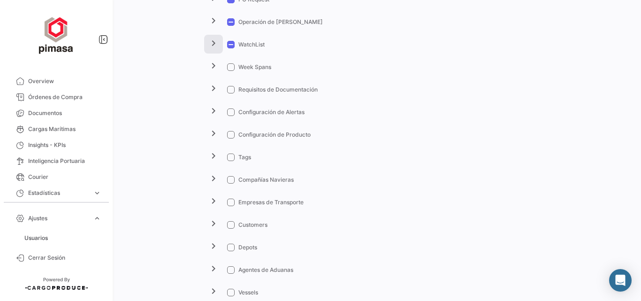
click at [217, 39] on mat-icon "chevron_right" at bounding box center [213, 43] width 11 height 11
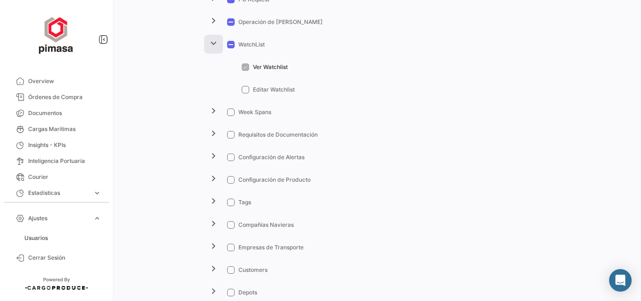
click at [217, 39] on mat-icon "expand_more" at bounding box center [213, 43] width 11 height 11
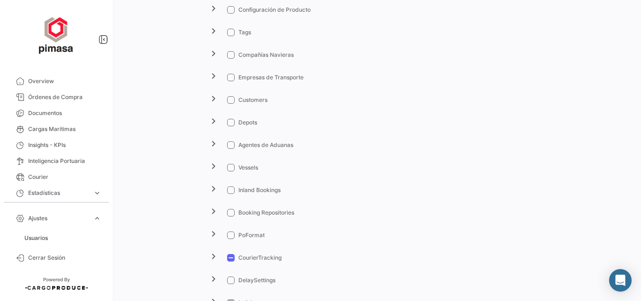
scroll to position [876, 0]
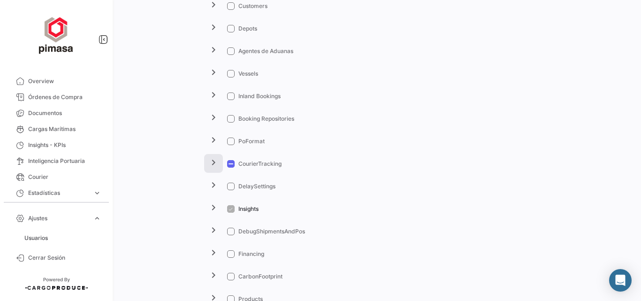
click at [206, 158] on button "chevron_right" at bounding box center [213, 163] width 19 height 19
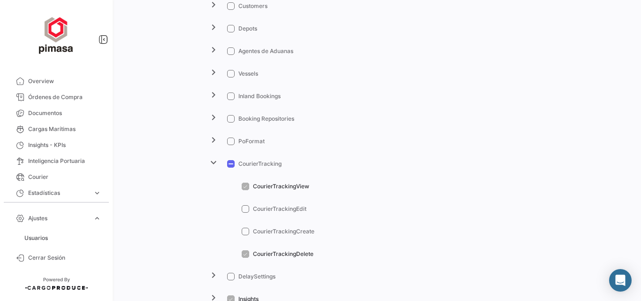
click at [229, 162] on span at bounding box center [231, 164] width 8 height 8
click at [231, 168] on input "CourierTracking" at bounding box center [231, 168] width 0 height 0
checkbox input "true"
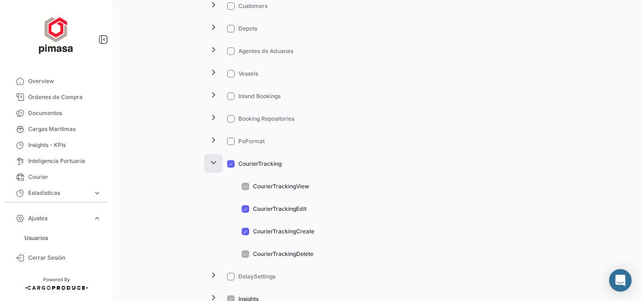
click at [212, 161] on mat-icon "expand_more" at bounding box center [213, 162] width 11 height 11
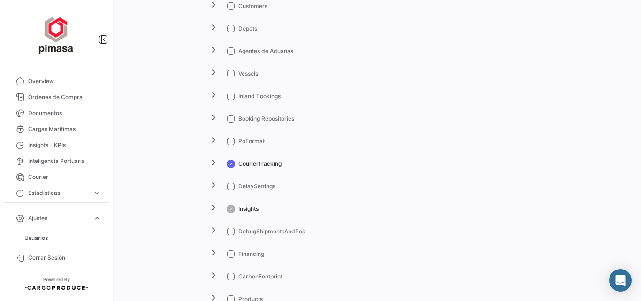
scroll to position [939, 0]
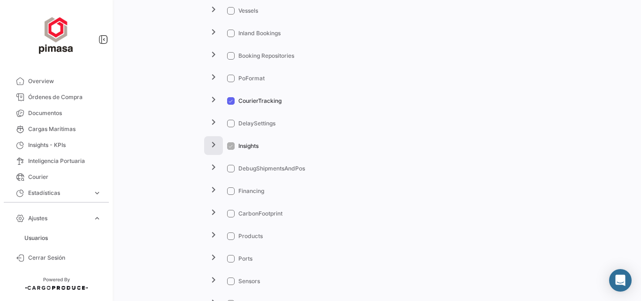
click at [218, 146] on mat-icon "chevron_right" at bounding box center [213, 144] width 11 height 11
click at [242, 166] on span at bounding box center [246, 169] width 8 height 8
click at [231, 149] on span at bounding box center [231, 146] width 8 height 8
click at [215, 142] on mat-icon "expand_more" at bounding box center [213, 144] width 11 height 11
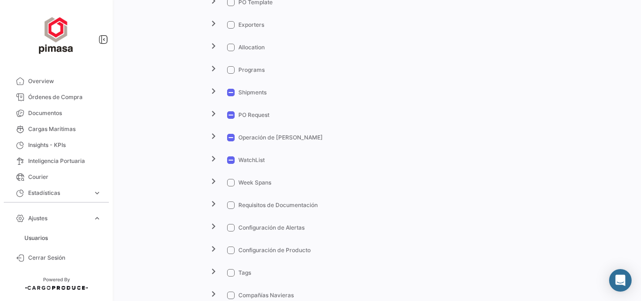
scroll to position [511, 0]
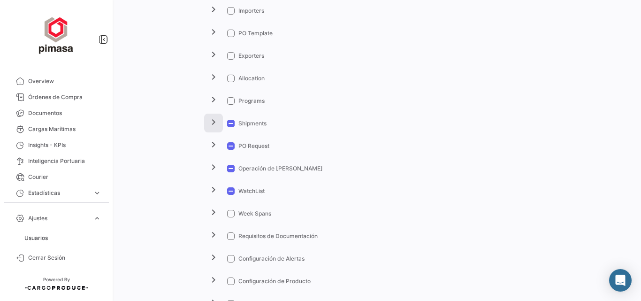
click at [212, 120] on mat-icon "chevron_right" at bounding box center [213, 121] width 11 height 11
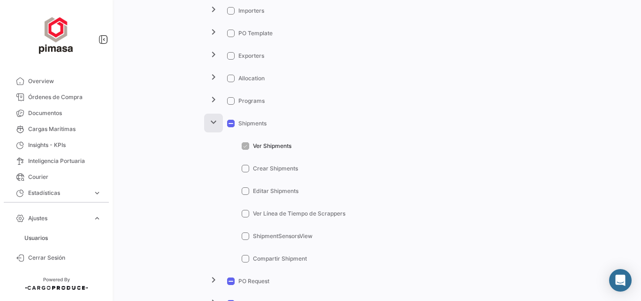
click at [212, 120] on mat-icon "expand_more" at bounding box center [213, 121] width 11 height 11
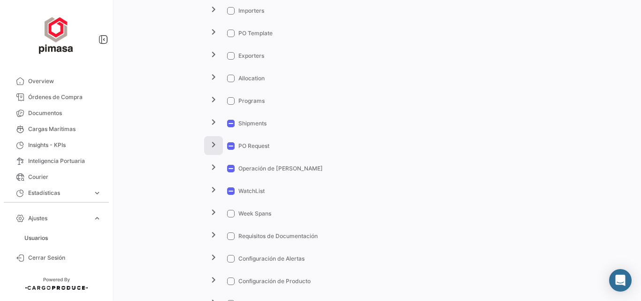
click at [208, 149] on mat-icon "chevron_right" at bounding box center [213, 144] width 11 height 11
click at [210, 143] on mat-icon "expand_more" at bounding box center [213, 144] width 11 height 11
click at [211, 163] on mat-icon "chevron_right" at bounding box center [213, 166] width 11 height 11
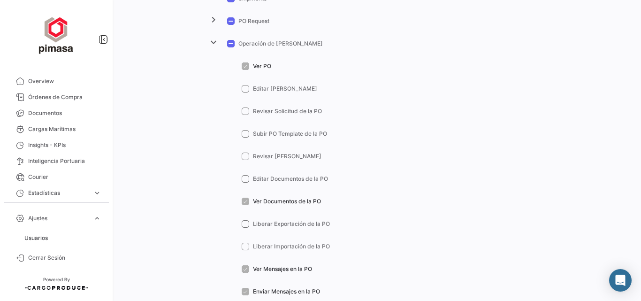
scroll to position [667, 0]
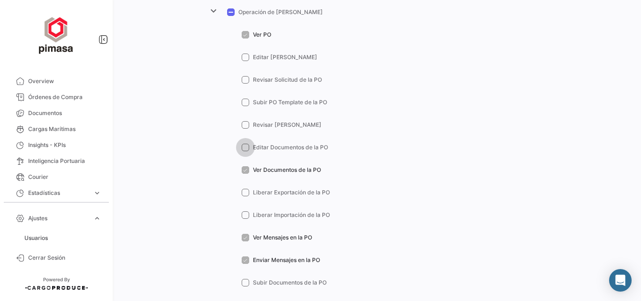
click at [244, 148] on span at bounding box center [246, 148] width 8 height 8
click at [245, 151] on input "Editar Documentos de la PO" at bounding box center [245, 151] width 0 height 0
checkbox input "true"
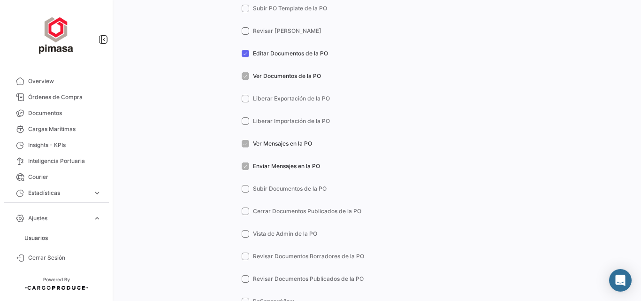
scroll to position [823, 0]
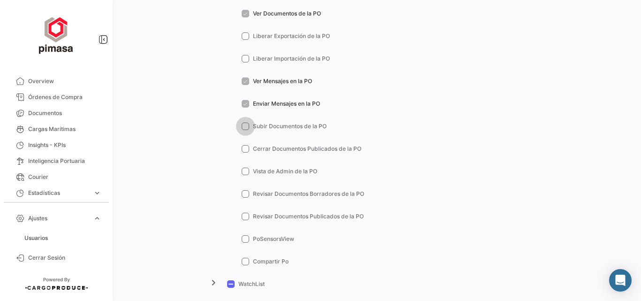
click at [244, 125] on span at bounding box center [246, 127] width 8 height 8
click at [245, 130] on input "Subir Documentos de la PO" at bounding box center [245, 130] width 0 height 0
checkbox input "true"
click at [243, 148] on span at bounding box center [246, 149] width 8 height 8
click at [245, 153] on input "Cerrar Documentos Publicados de la PO" at bounding box center [245, 153] width 0 height 0
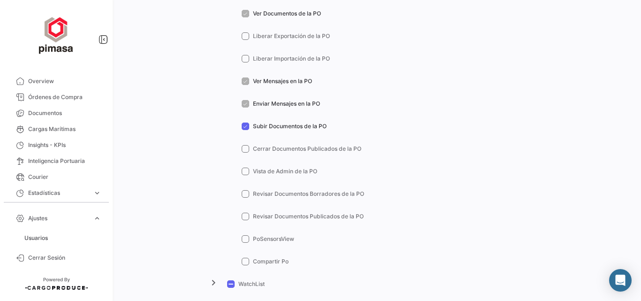
checkbox input "true"
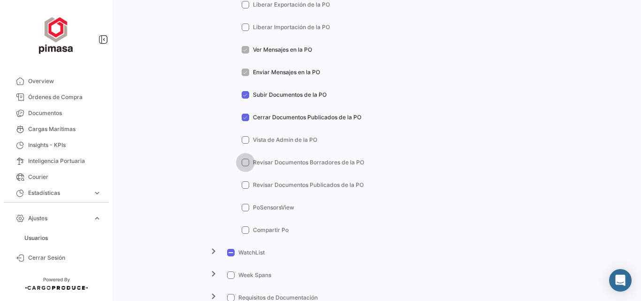
click at [246, 161] on span at bounding box center [246, 163] width 8 height 8
click at [246, 166] on input "Revisar Documentos Borradores de la PO" at bounding box center [245, 166] width 0 height 0
checkbox input "true"
click at [244, 187] on span at bounding box center [246, 185] width 8 height 8
click at [245, 189] on input "Revisar Documentos Publicados de la PO" at bounding box center [245, 189] width 0 height 0
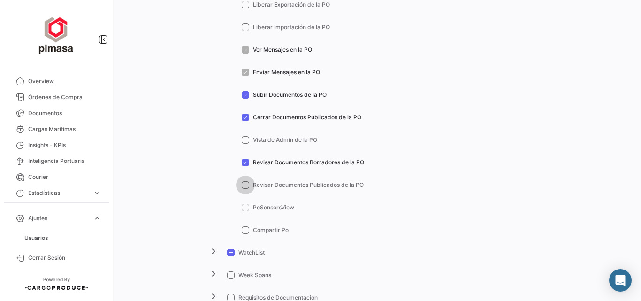
checkbox input "true"
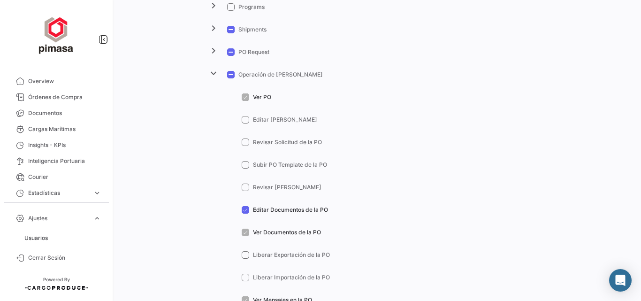
scroll to position [573, 0]
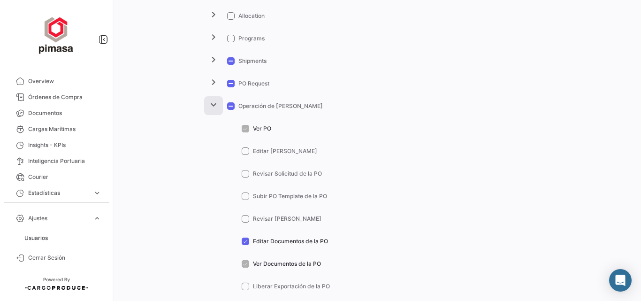
click at [208, 105] on mat-icon "expand_more" at bounding box center [213, 104] width 11 height 11
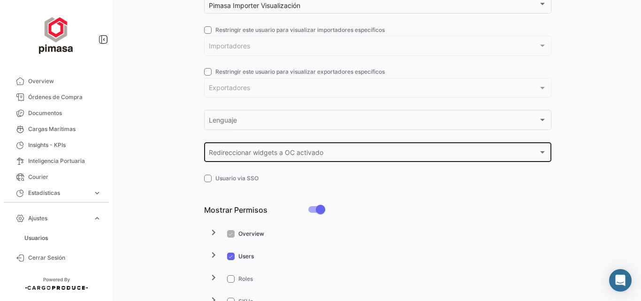
scroll to position [0, 0]
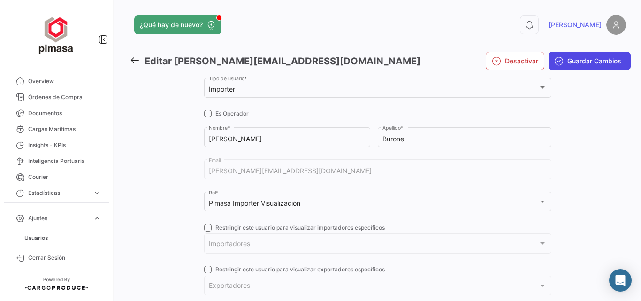
click at [572, 65] on span "Guardar Cambios" at bounding box center [595, 60] width 54 height 9
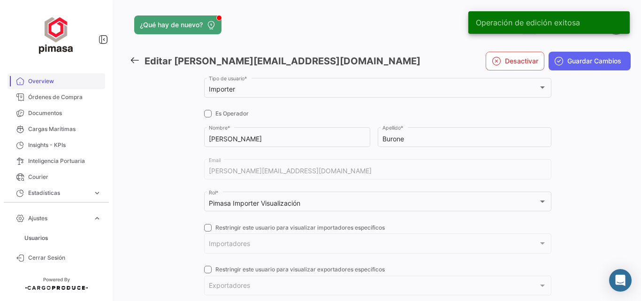
click at [64, 81] on span "Overview" at bounding box center [64, 81] width 73 height 8
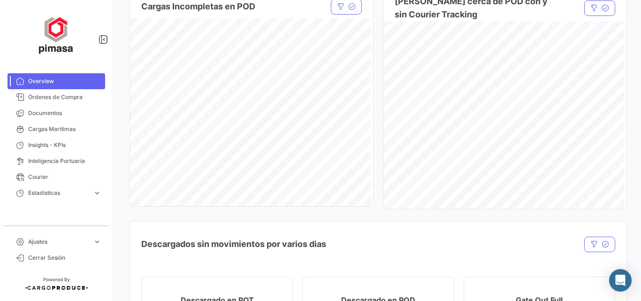
scroll to position [907, 0]
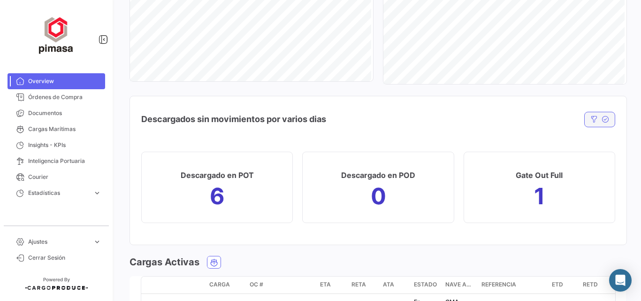
click at [584, 117] on button "button" at bounding box center [599, 119] width 31 height 15
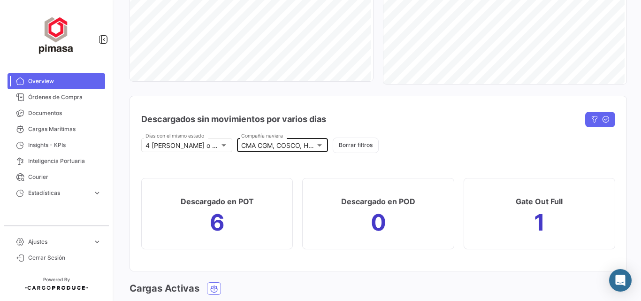
click at [310, 150] on div "CMA CGM, COSCO, Hapag [PERSON_NAME], MAERSK, MSC, ONE, PIL Compañía naviera" at bounding box center [282, 144] width 83 height 15
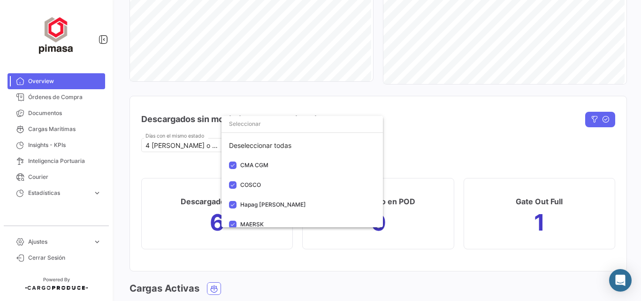
click at [430, 129] on div at bounding box center [320, 150] width 641 height 301
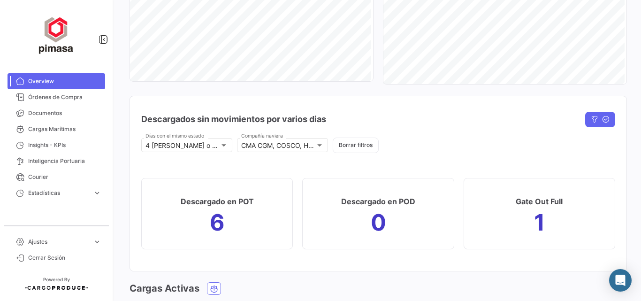
click at [471, 150] on div "4 [PERSON_NAME] o más [PERSON_NAME] con el mismo estado CMA CGM, COSCO, Hapag […" at bounding box center [378, 145] width 474 height 17
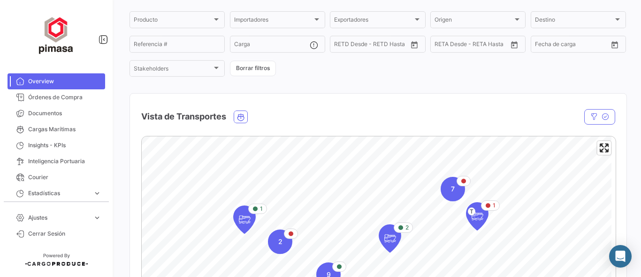
scroll to position [31, 0]
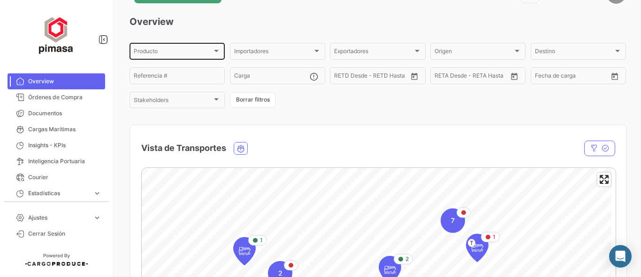
click at [194, 53] on div "Producto" at bounding box center [173, 52] width 78 height 7
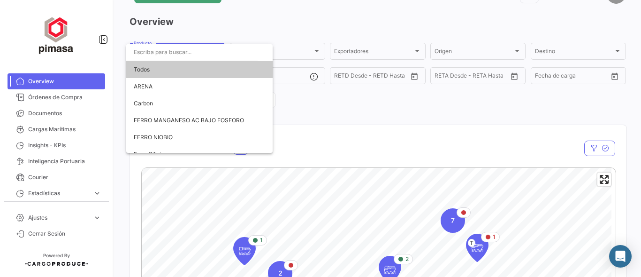
click at [339, 113] on div at bounding box center [320, 138] width 641 height 277
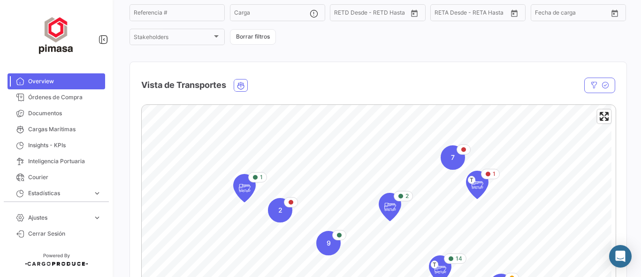
scroll to position [156, 0]
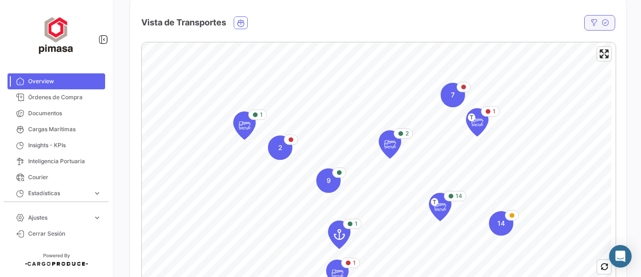
click at [590, 28] on button "button" at bounding box center [599, 22] width 31 height 15
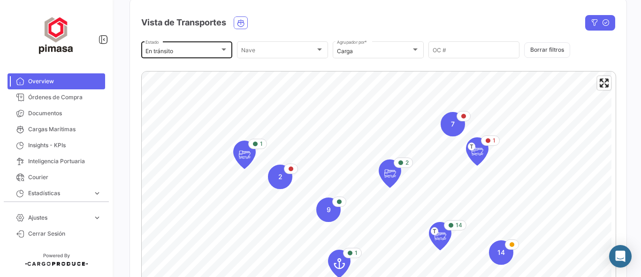
click at [177, 50] on div "En tránsito" at bounding box center [183, 51] width 74 height 7
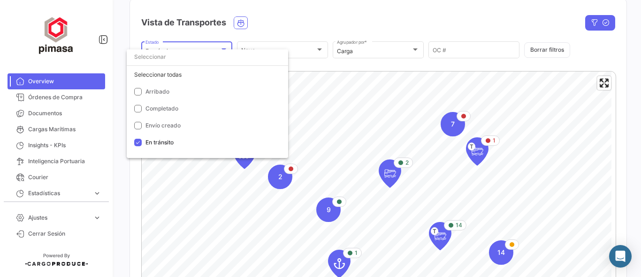
click at [361, 65] on div at bounding box center [320, 138] width 641 height 277
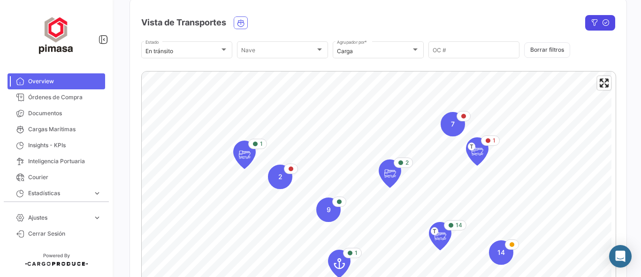
click at [602, 19] on icon "button" at bounding box center [606, 23] width 8 height 8
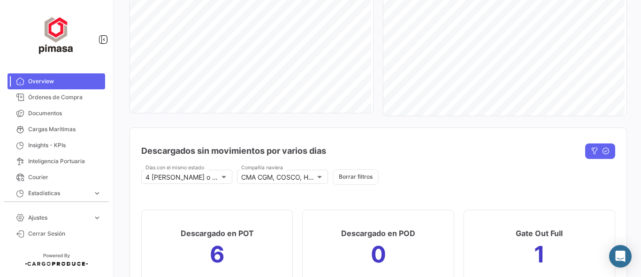
scroll to position [1001, 0]
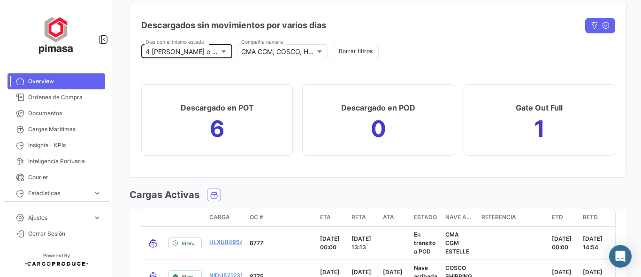
click at [223, 52] on div at bounding box center [224, 51] width 5 height 2
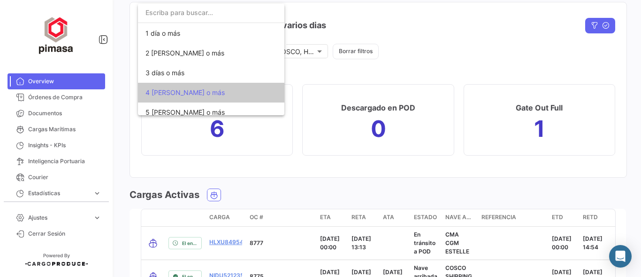
scroll to position [55, 0]
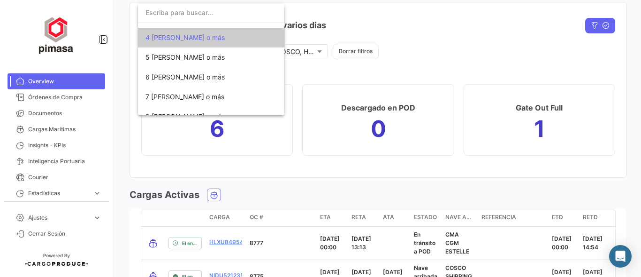
click at [414, 49] on div at bounding box center [320, 138] width 641 height 277
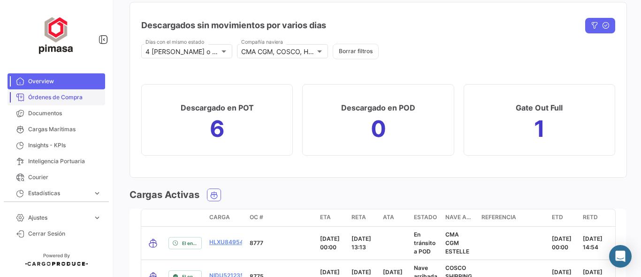
click at [55, 98] on span "Órdenes de Compra" at bounding box center [64, 97] width 73 height 8
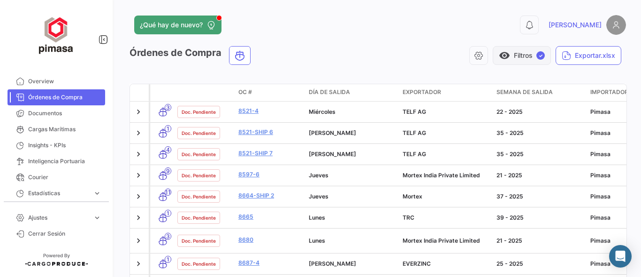
click at [523, 54] on button "visibility Filtros ✓" at bounding box center [522, 55] width 58 height 19
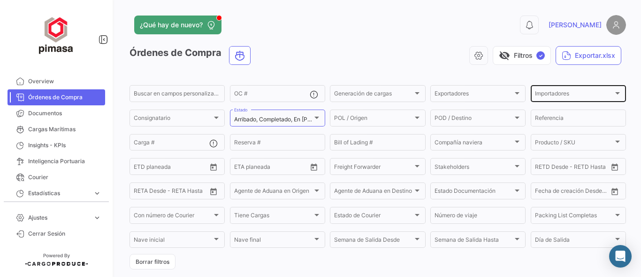
scroll to position [62, 0]
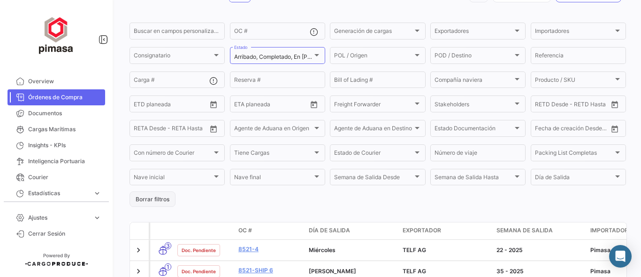
click at [164, 202] on button "Borrar filtros" at bounding box center [153, 198] width 46 height 15
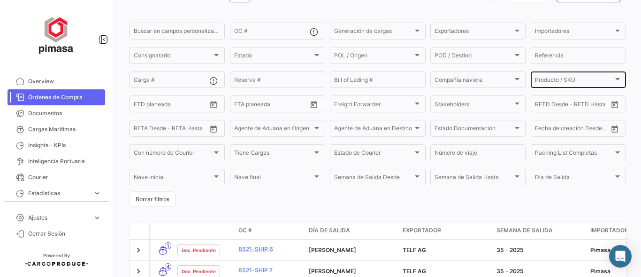
click at [555, 85] on span "Producto / SKU" at bounding box center [574, 81] width 78 height 7
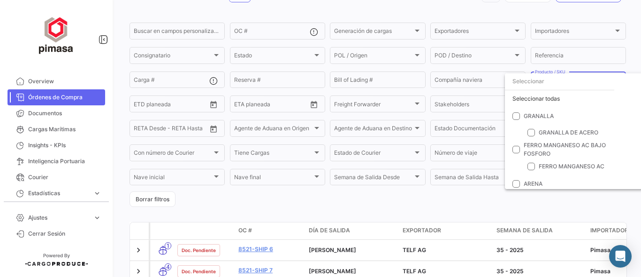
click at [596, 13] on div at bounding box center [320, 138] width 641 height 277
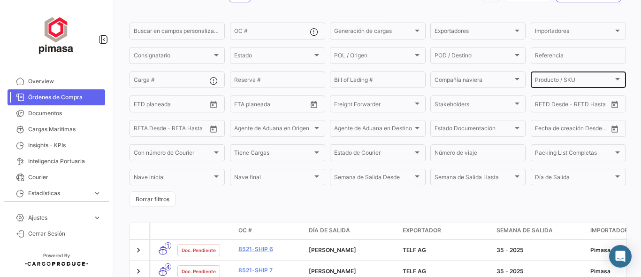
click at [584, 82] on div "Producto / SKU" at bounding box center [574, 81] width 78 height 7
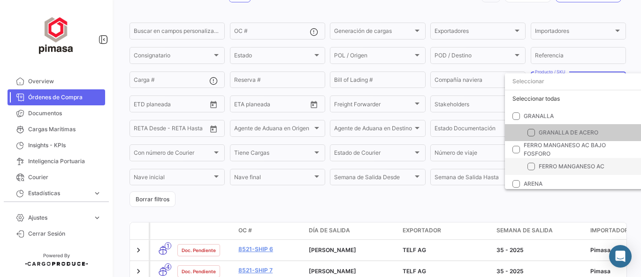
scroll to position [31, 0]
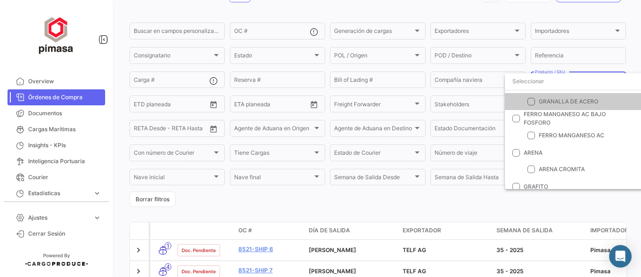
click at [507, 15] on div at bounding box center [320, 138] width 641 height 277
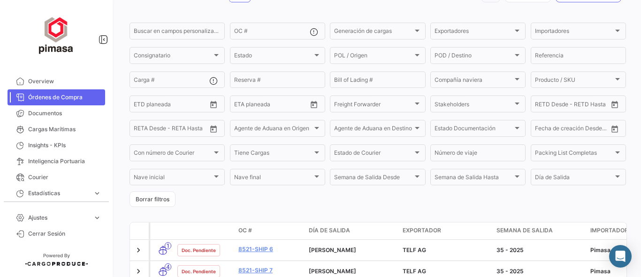
scroll to position [0, 0]
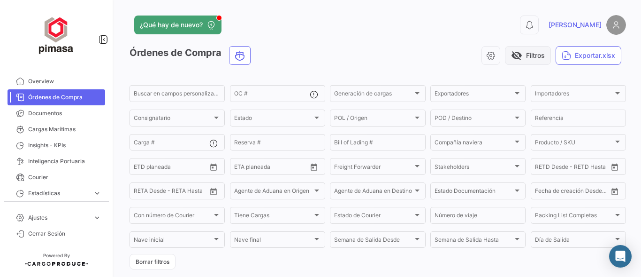
click at [522, 59] on button "visibility_off Filtros" at bounding box center [528, 55] width 46 height 19
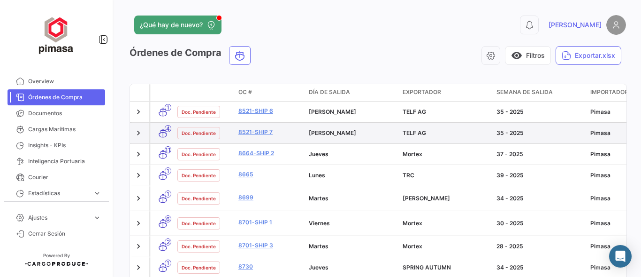
scroll to position [62, 0]
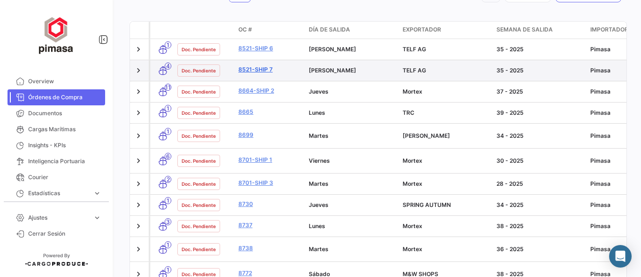
click at [255, 69] on link "8521-Ship 7" at bounding box center [269, 69] width 63 height 8
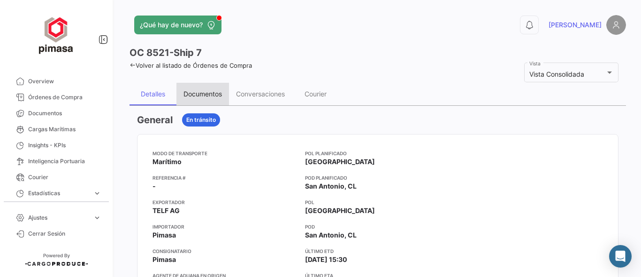
click at [196, 93] on div "Documentos" at bounding box center [203, 94] width 38 height 8
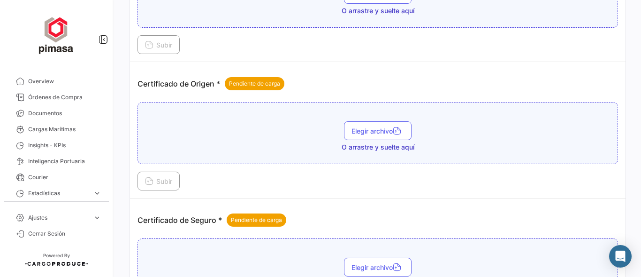
scroll to position [62, 0]
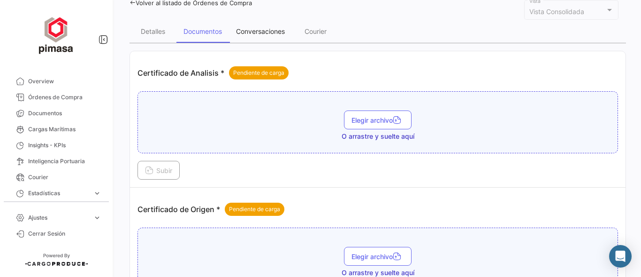
click at [273, 23] on div "Conversaciones" at bounding box center [260, 31] width 63 height 23
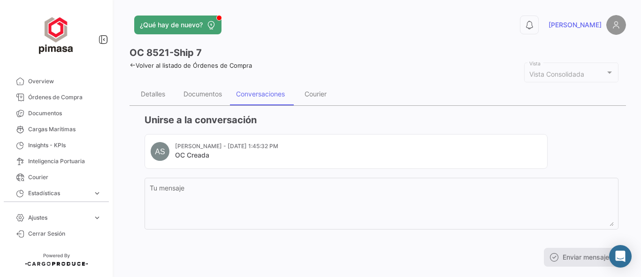
scroll to position [18, 0]
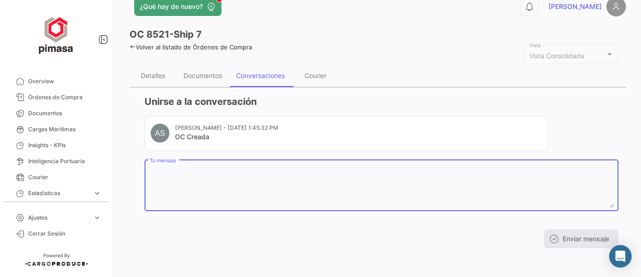
click at [209, 179] on textarea "Tu mensaje" at bounding box center [382, 186] width 464 height 41
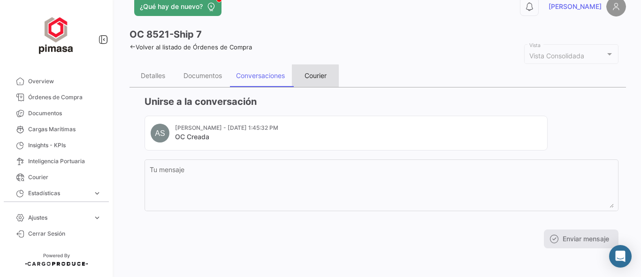
click at [313, 81] on div "Courier" at bounding box center [315, 75] width 47 height 23
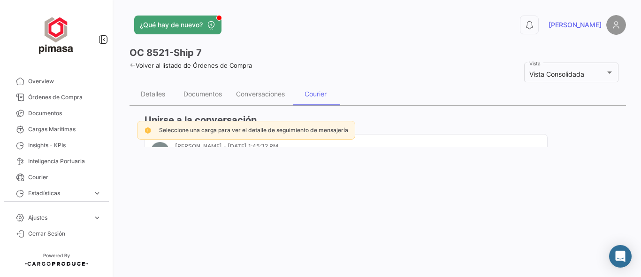
scroll to position [0, 0]
click at [249, 94] on div "Conversaciones" at bounding box center [260, 94] width 49 height 8
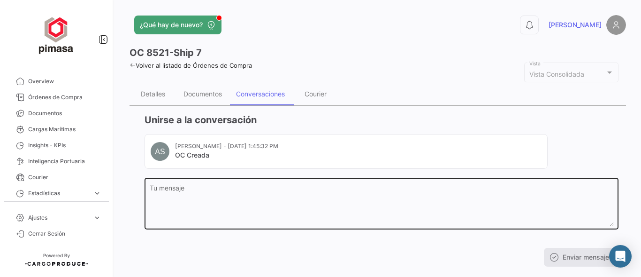
click at [193, 189] on textarea "Tu mensaje" at bounding box center [382, 205] width 464 height 41
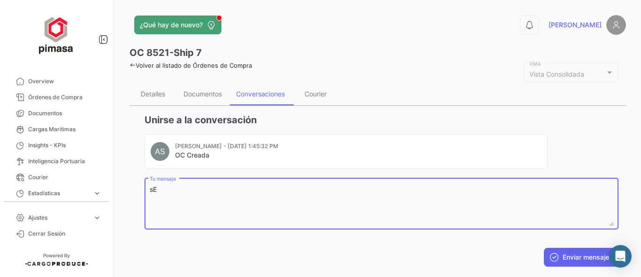
type textarea "s"
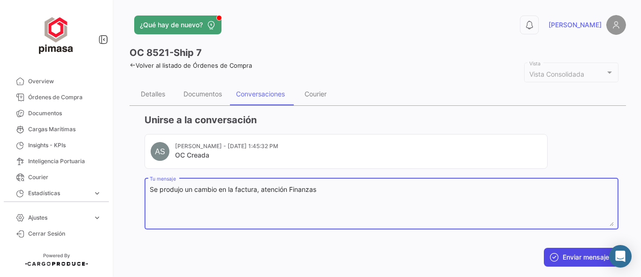
type textarea "Se produjo un cambio en la factura, atención Finanzas"
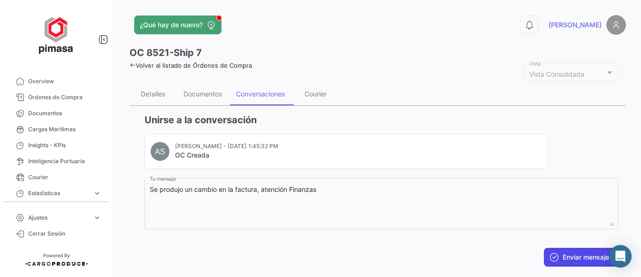
click at [556, 251] on button "Enviar mensaje" at bounding box center [581, 256] width 75 height 19
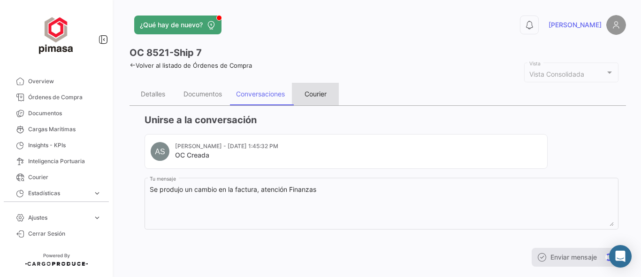
click at [319, 93] on div "Courier" at bounding box center [316, 94] width 22 height 8
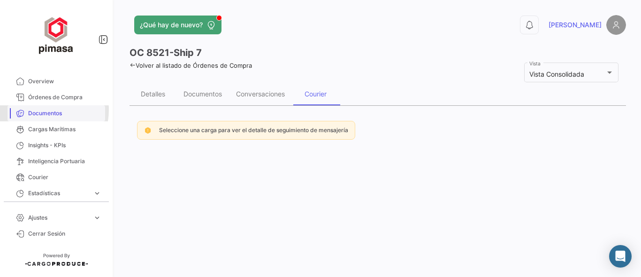
click at [42, 110] on span "Documentos" at bounding box center [64, 113] width 73 height 8
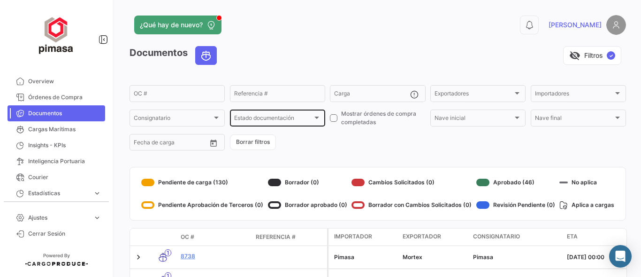
click at [300, 115] on div "Estado documentación Estado documentación" at bounding box center [277, 117] width 87 height 18
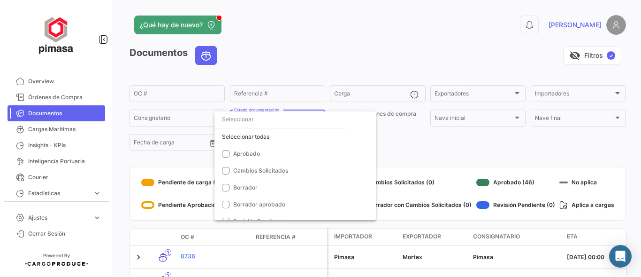
click at [446, 153] on div at bounding box center [320, 138] width 641 height 277
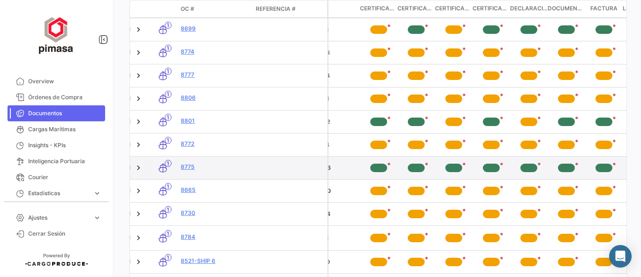
scroll to position [0, 376]
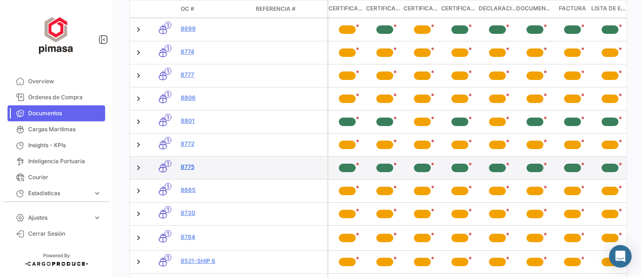
click at [189, 165] on link "8775" at bounding box center [215, 166] width 68 height 8
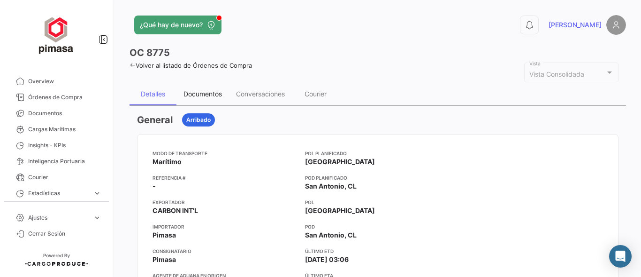
click at [204, 96] on div "Documentos" at bounding box center [203, 94] width 38 height 8
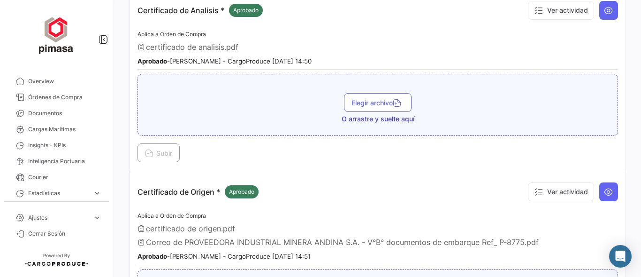
scroll to position [62, 0]
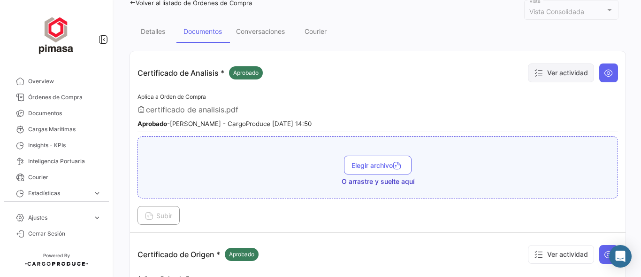
click at [559, 73] on button "Ver actividad" at bounding box center [561, 72] width 66 height 19
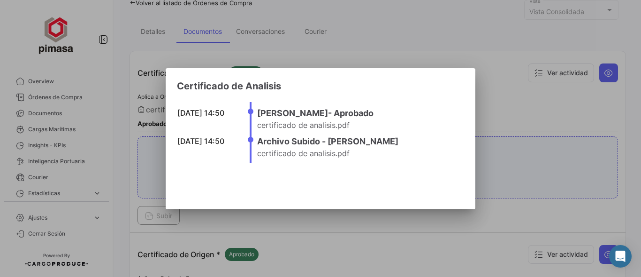
click at [489, 143] on div at bounding box center [320, 138] width 641 height 277
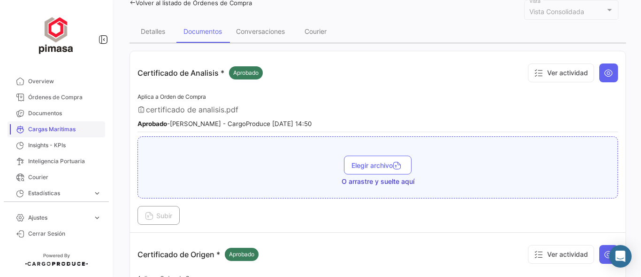
click at [45, 131] on span "Cargas Marítimas" at bounding box center [64, 129] width 73 height 8
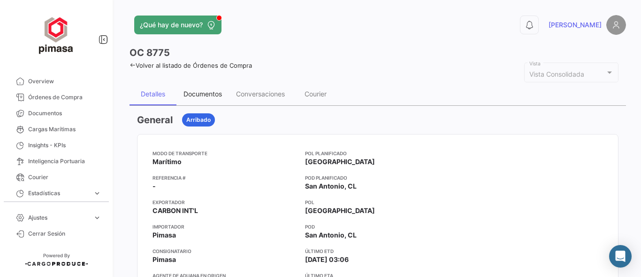
click at [208, 98] on div "Documentos" at bounding box center [203, 94] width 53 height 23
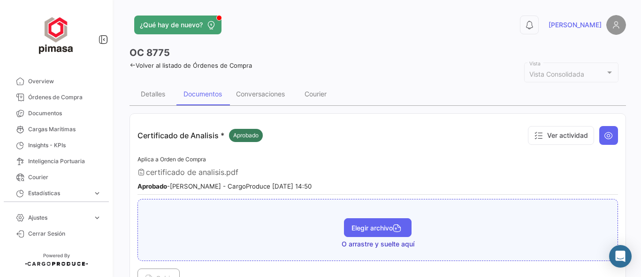
scroll to position [94, 0]
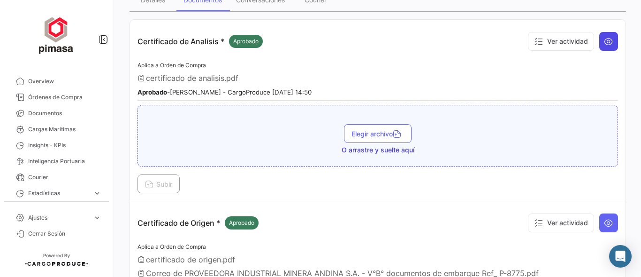
click at [604, 44] on icon at bounding box center [608, 41] width 9 height 9
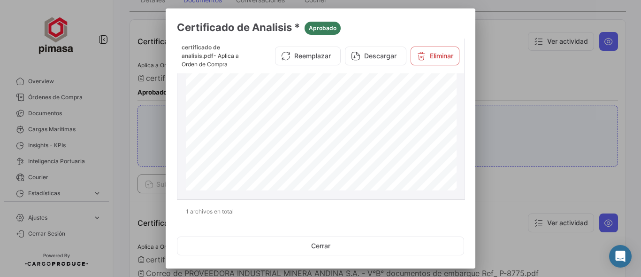
scroll to position [111, 0]
click at [532, 77] on div at bounding box center [320, 138] width 641 height 277
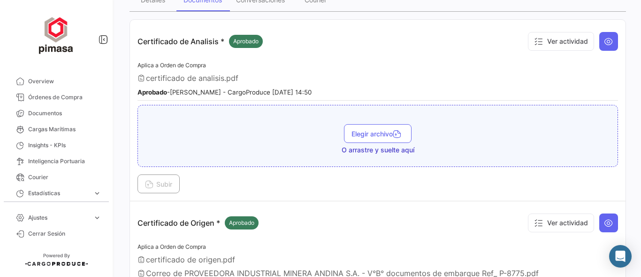
scroll to position [0, 0]
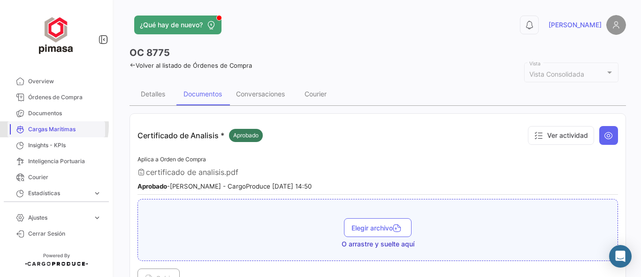
click at [47, 126] on span "Cargas Marítimas" at bounding box center [64, 129] width 73 height 8
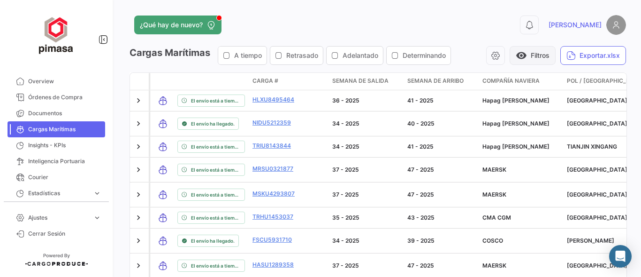
click at [526, 50] on button "visibility Filtros" at bounding box center [533, 55] width 46 height 19
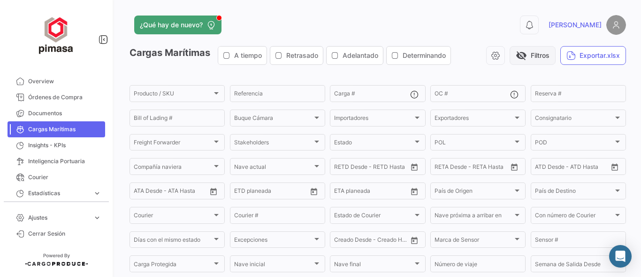
click at [518, 58] on span "visibility_off" at bounding box center [521, 55] width 11 height 11
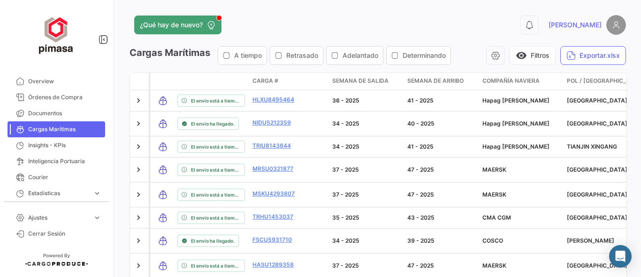
click at [280, 53] on icon "button" at bounding box center [279, 56] width 8 height 8
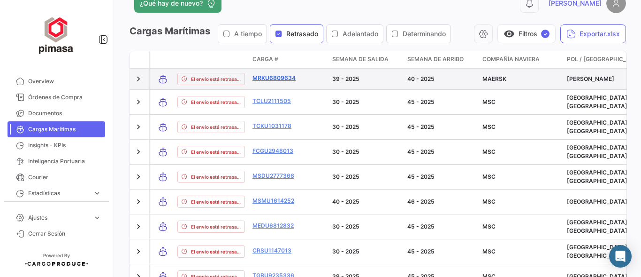
click at [265, 79] on link "MRKU6809634" at bounding box center [277, 78] width 49 height 8
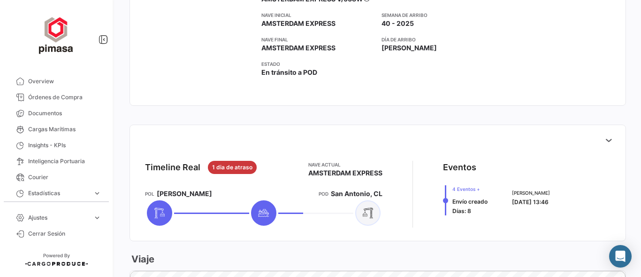
scroll to position [376, 0]
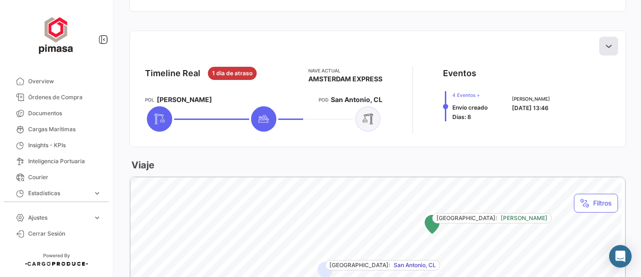
click at [607, 44] on icon at bounding box center [608, 45] width 9 height 9
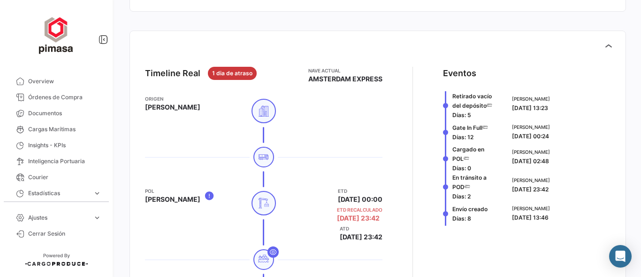
scroll to position [407, 0]
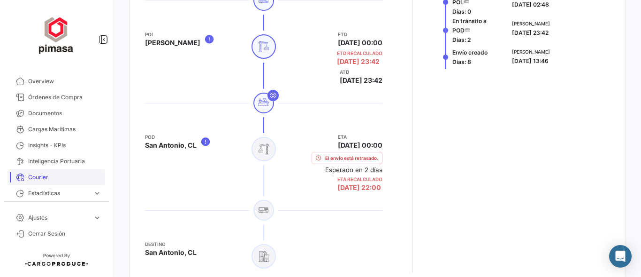
scroll to position [3, 0]
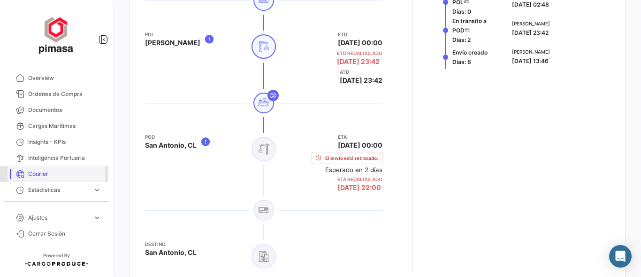
click at [31, 172] on span "Courier" at bounding box center [64, 173] width 73 height 8
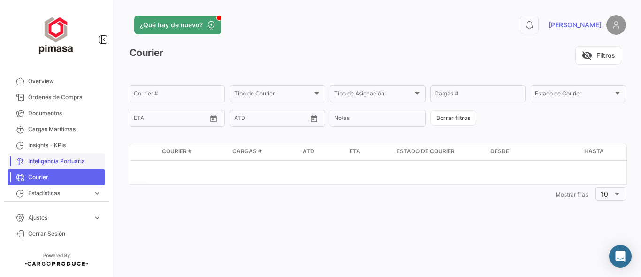
scroll to position [3, 0]
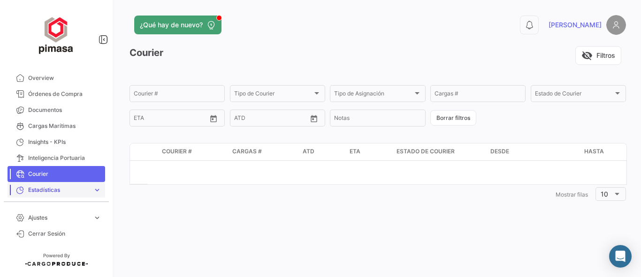
click at [52, 187] on span "Estadísticas" at bounding box center [58, 189] width 61 height 8
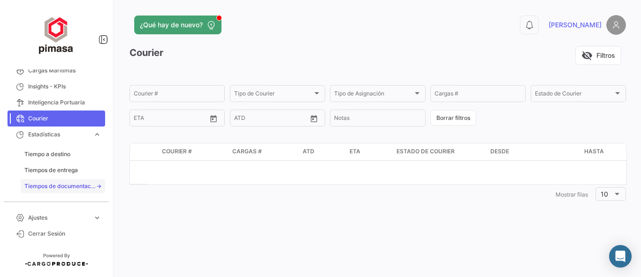
click at [64, 185] on span "Tiempos de documentación" at bounding box center [59, 186] width 71 height 8
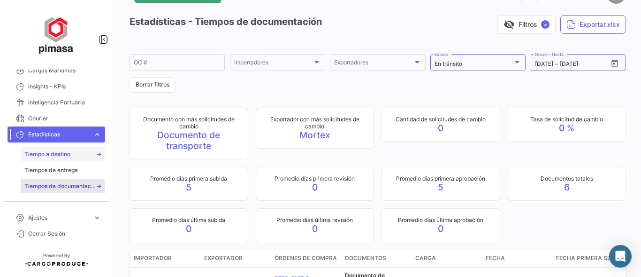
scroll to position [62, 0]
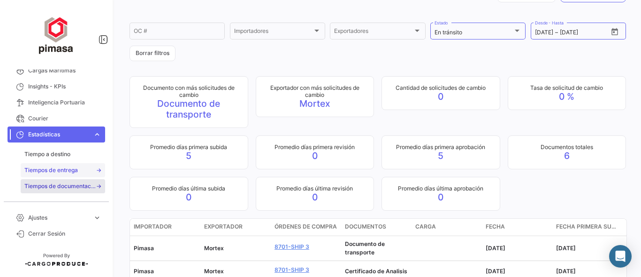
click at [55, 169] on span "Tiempos de entrega" at bounding box center [51, 170] width 54 height 8
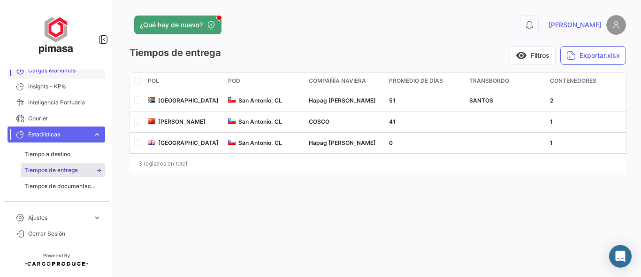
click at [72, 131] on span "Estadísticas" at bounding box center [58, 134] width 61 height 8
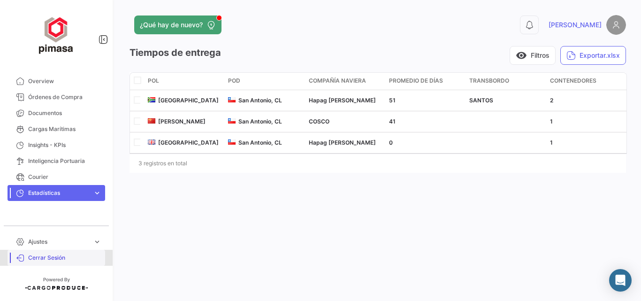
click at [44, 262] on link "Cerrar Sesión" at bounding box center [57, 258] width 98 height 16
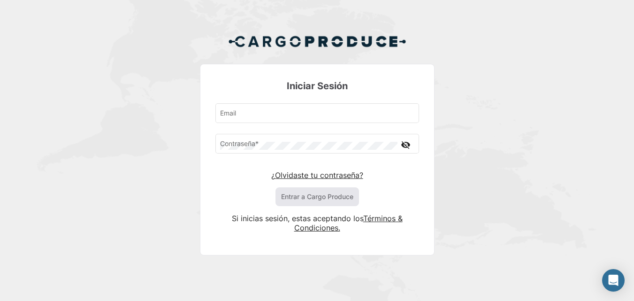
type input "[PERSON_NAME][EMAIL_ADDRESS][DOMAIN_NAME]"
